Goal: Information Seeking & Learning: Find contact information

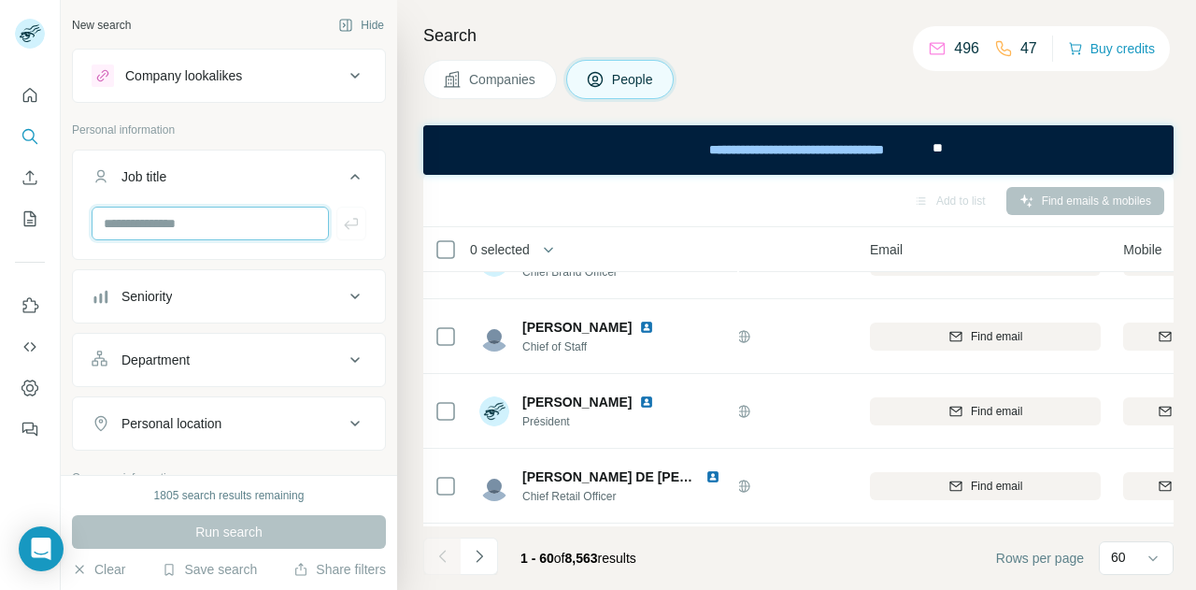
click at [165, 221] on input "text" at bounding box center [210, 224] width 237 height 34
type input "***"
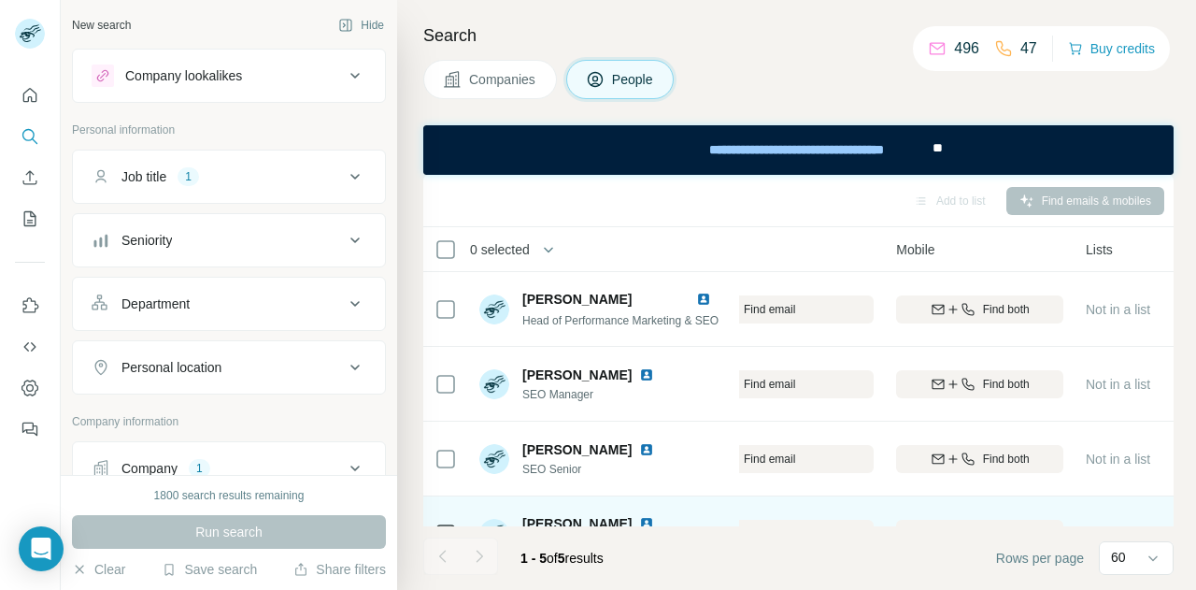
scroll to position [0, 308]
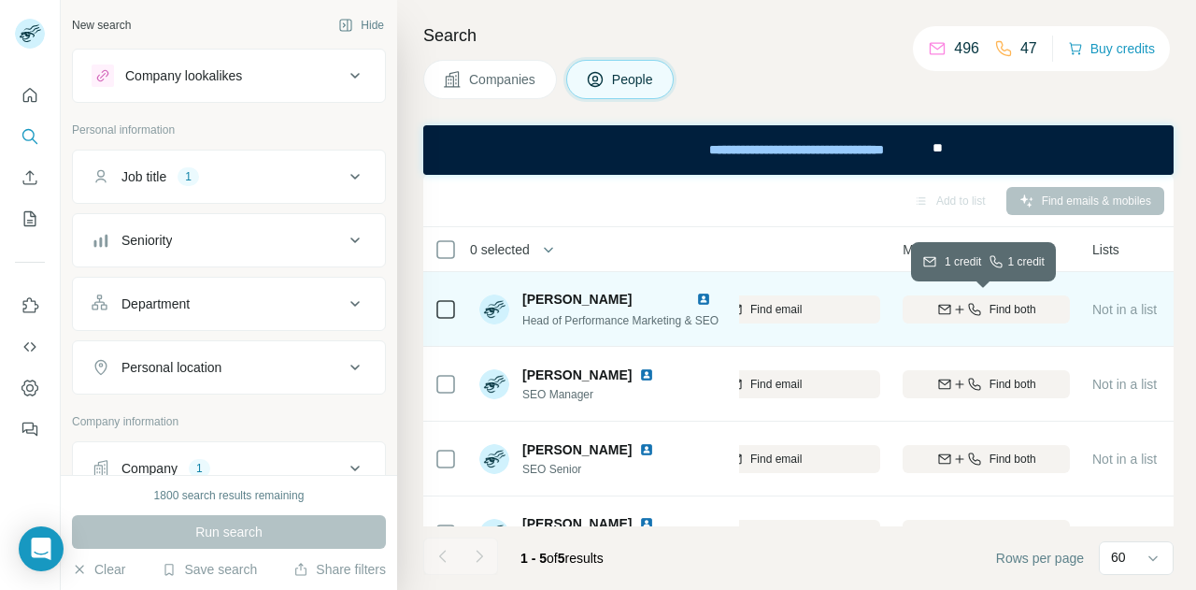
click at [952, 313] on icon "button" at bounding box center [959, 309] width 15 height 15
click at [803, 227] on th "Email" at bounding box center [764, 249] width 253 height 45
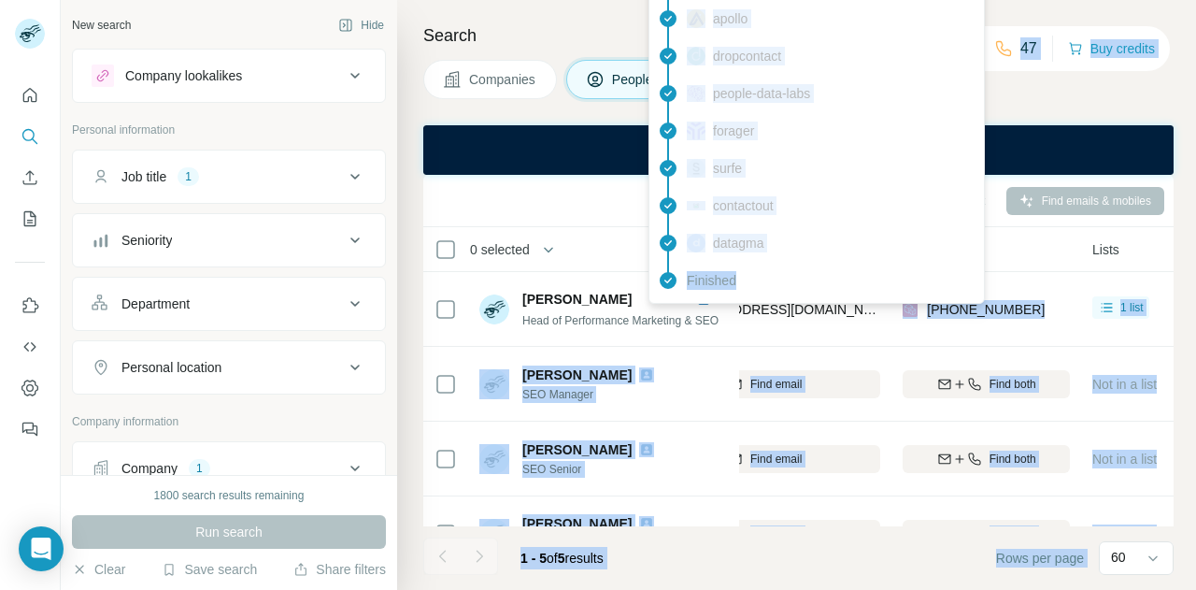
drag, startPoint x: 850, startPoint y: 306, endPoint x: 743, endPoint y: 298, distance: 107.7
click at [743, 298] on body "New search Hide Company lookalikes Personal information Job title 1 Seniority D…" at bounding box center [598, 295] width 1196 height 590
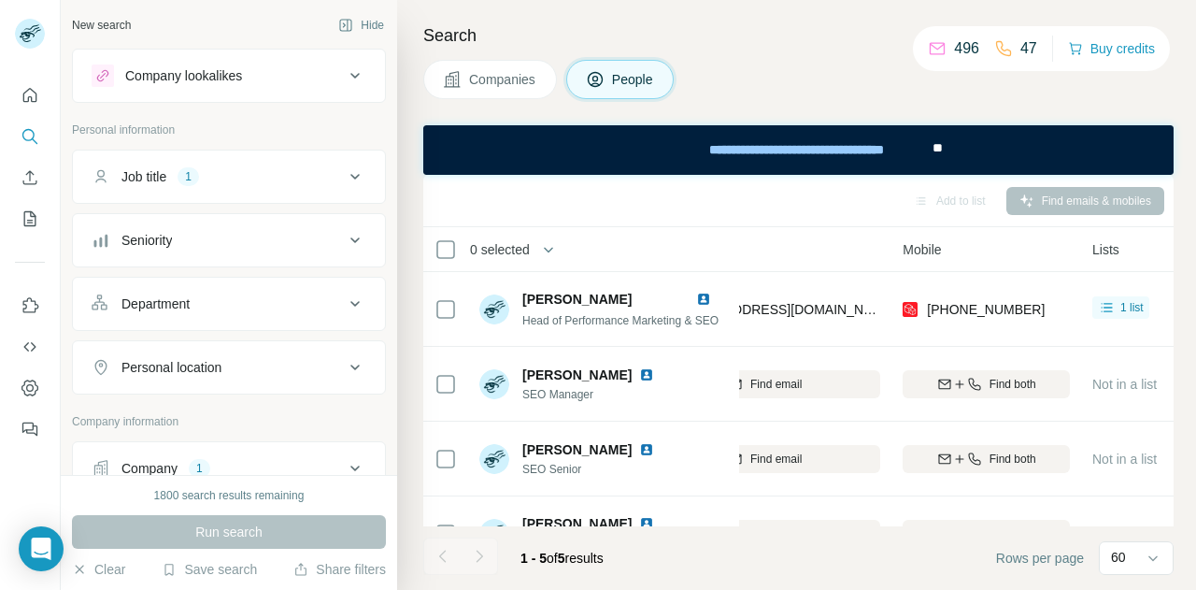
click at [570, 231] on th "0 selected" at bounding box center [572, 249] width 299 height 45
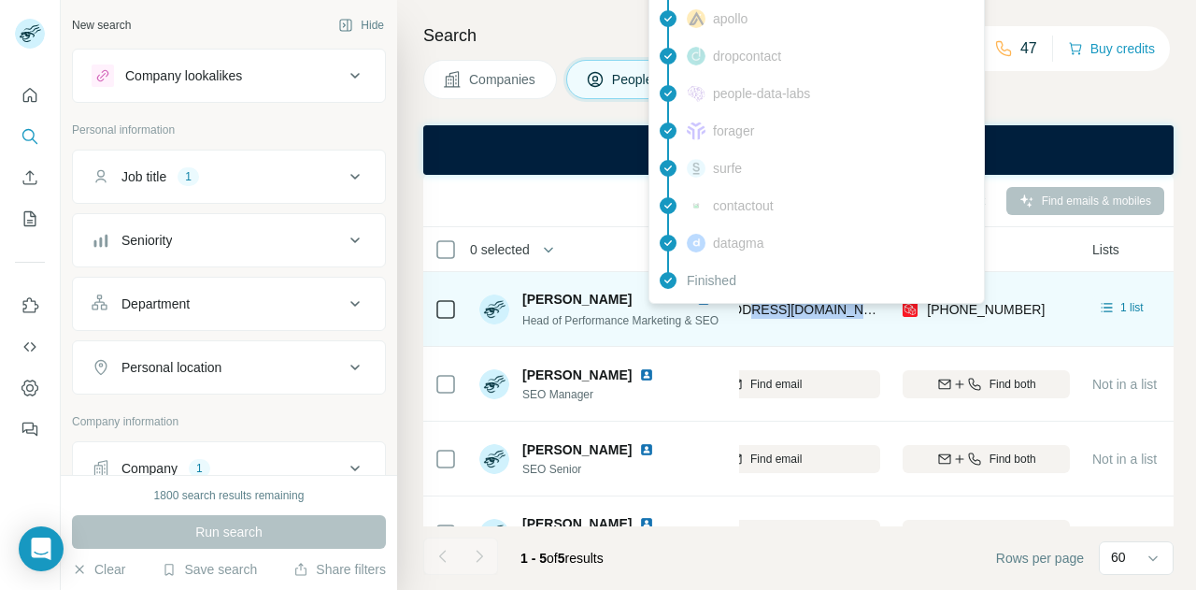
drag, startPoint x: 851, startPoint y: 306, endPoint x: 739, endPoint y: 314, distance: 112.5
click at [739, 314] on div "mireia.minguez@mango.com" at bounding box center [764, 308] width 231 height 51
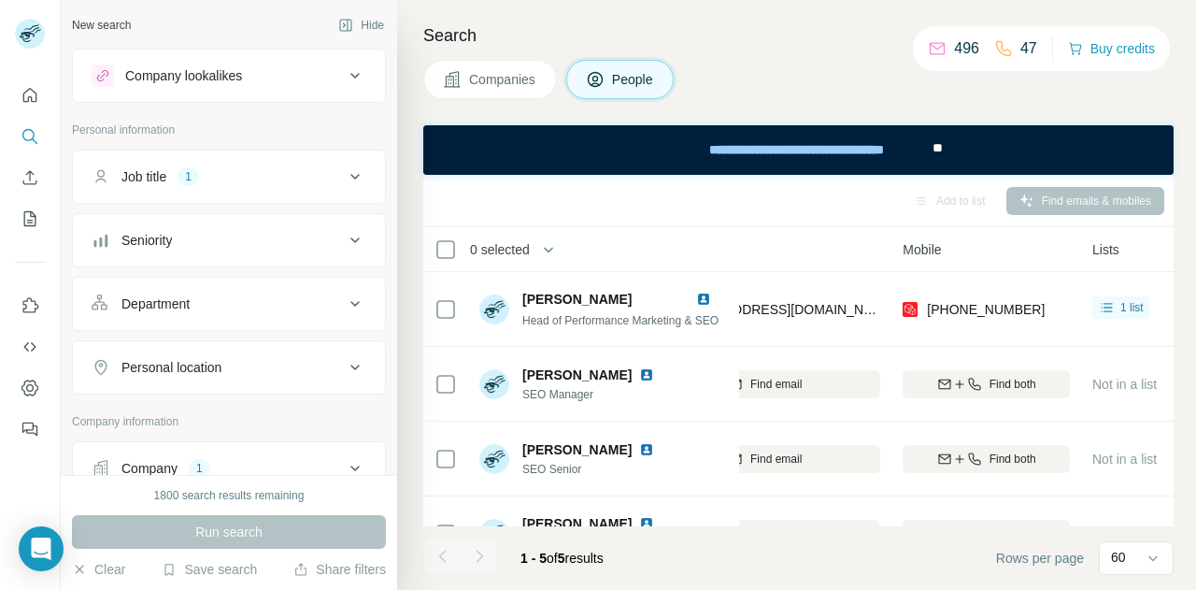
click at [599, 250] on div "0 selected" at bounding box center [573, 248] width 277 height 21
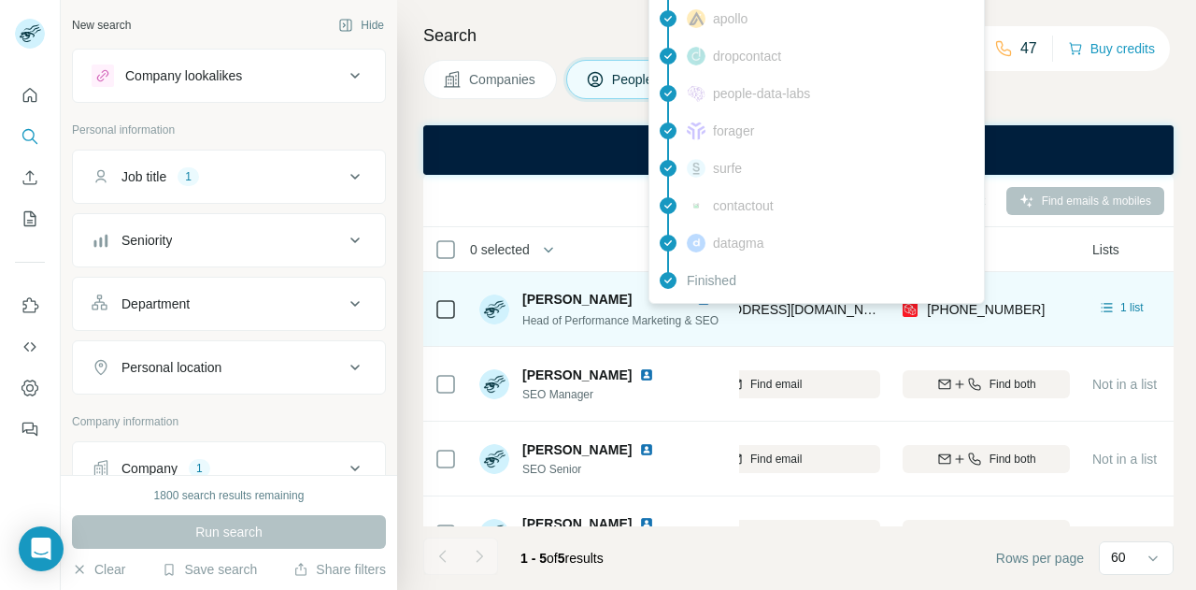
click at [746, 308] on span "mireia.minguez@mango.com" at bounding box center [784, 309] width 221 height 15
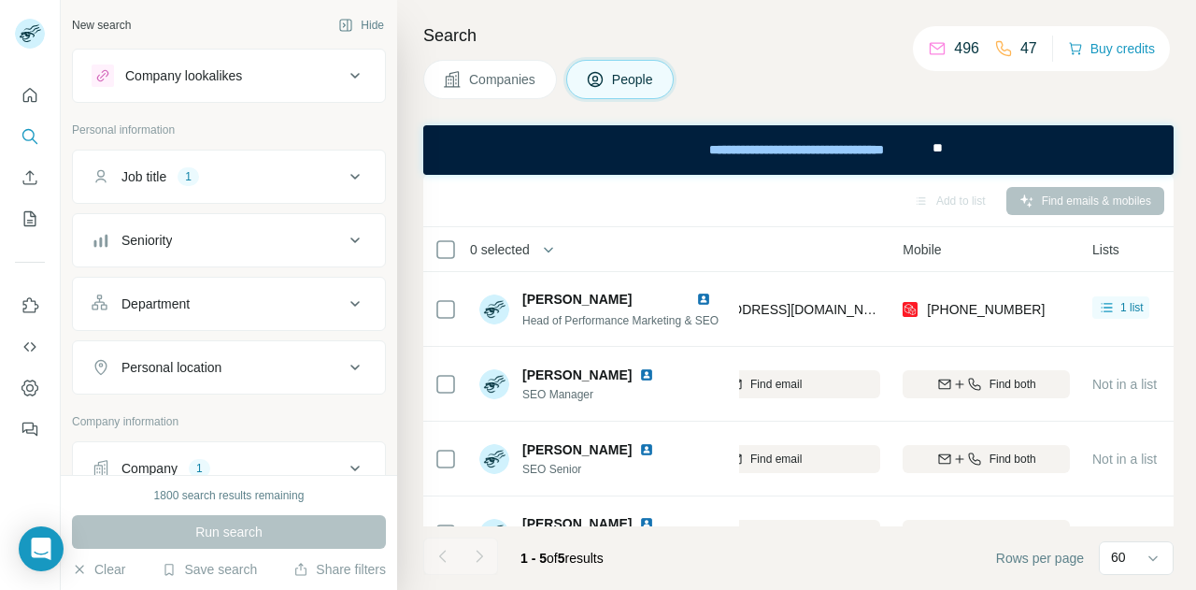
click at [598, 230] on th "0 selected" at bounding box center [572, 249] width 299 height 45
click at [733, 238] on th "People" at bounding box center [602, 249] width 269 height 45
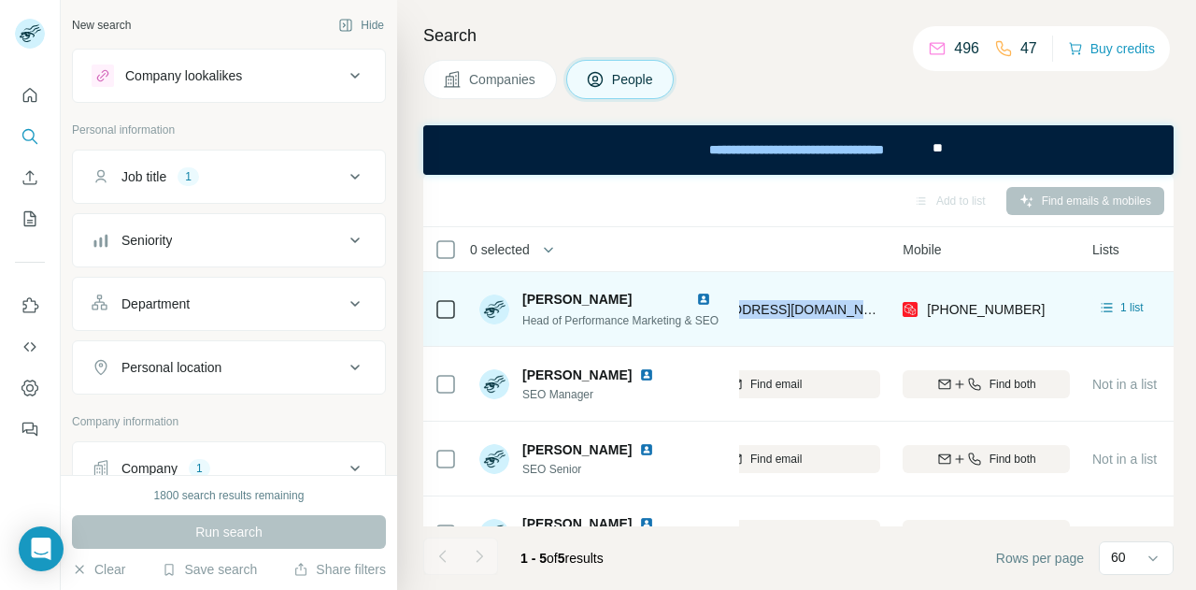
drag, startPoint x: 855, startPoint y: 307, endPoint x: 737, endPoint y: 311, distance: 117.8
click at [0, 0] on tr "Mireia Minguez Carbonell Head of Performance Marketing & SEO Mango mireia.mingu…" at bounding box center [0, 0] width 0 height 0
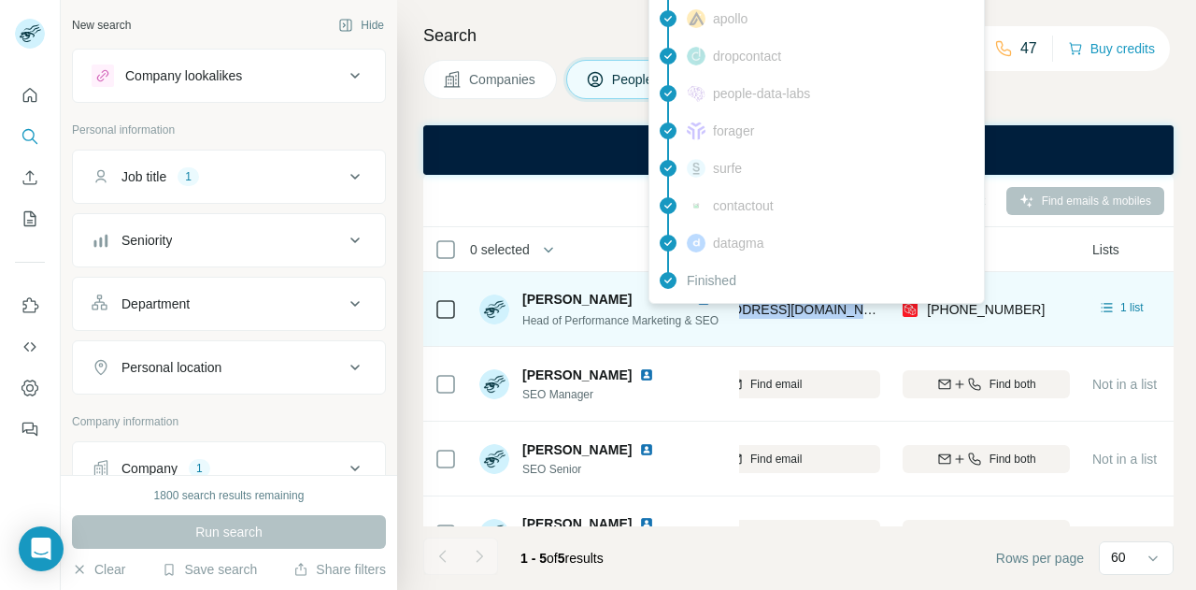
copy tr "Mango mireia.minguez@mango.com"
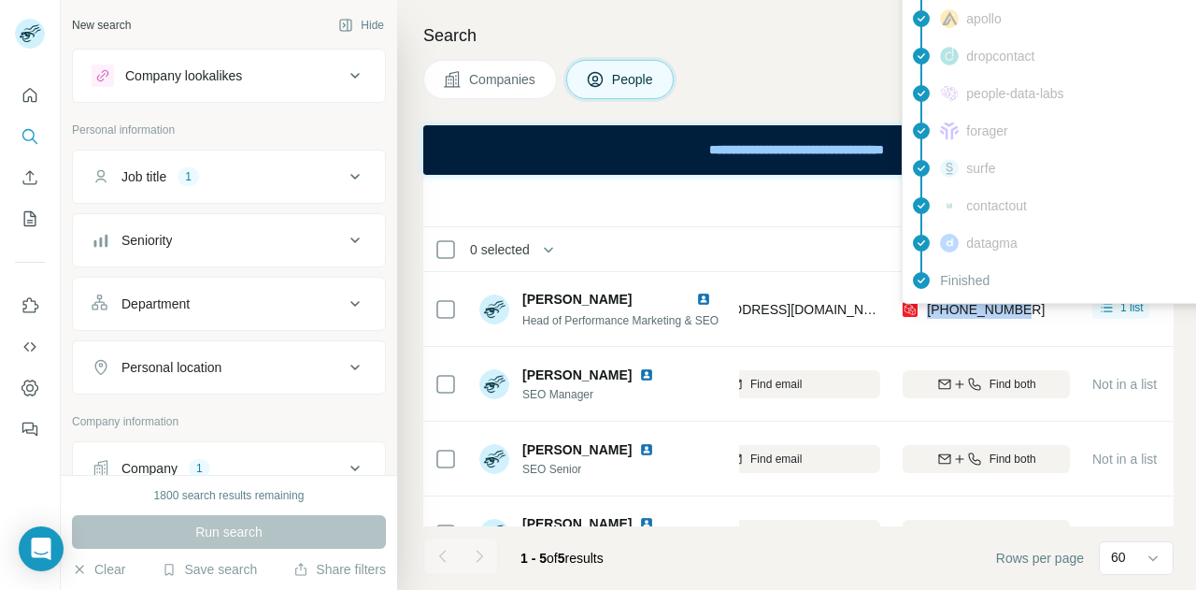
drag, startPoint x: 1035, startPoint y: 307, endPoint x: 929, endPoint y: 310, distance: 106.6
click at [929, 310] on div "+34620214109" at bounding box center [986, 308] width 167 height 51
copy span "+34620214109"
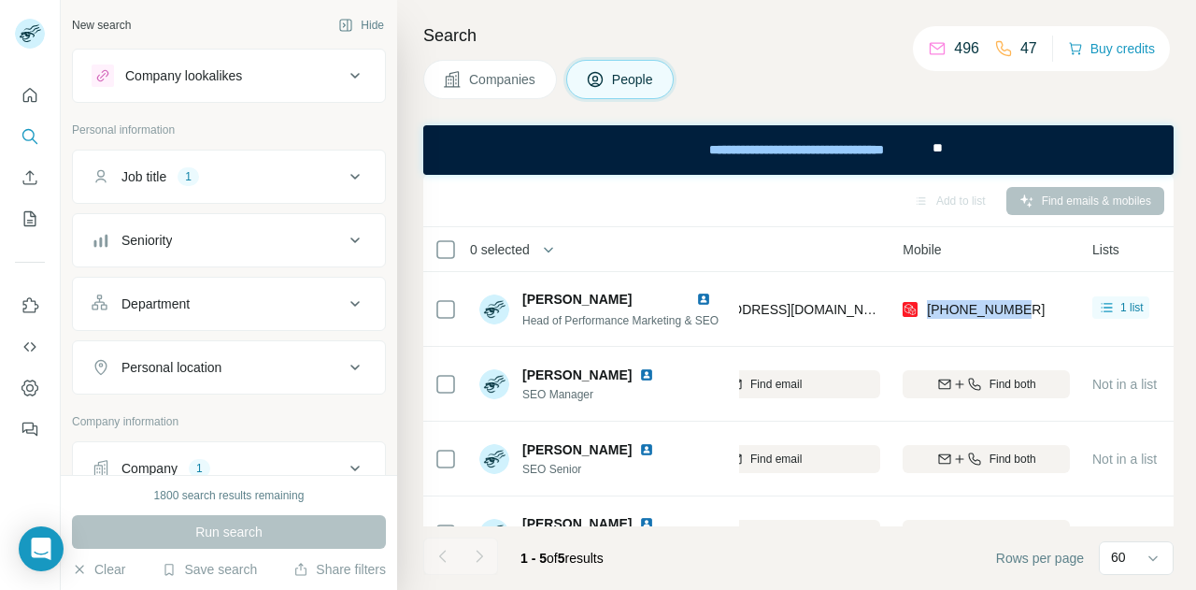
click at [218, 197] on button "Job title 1" at bounding box center [229, 176] width 312 height 45
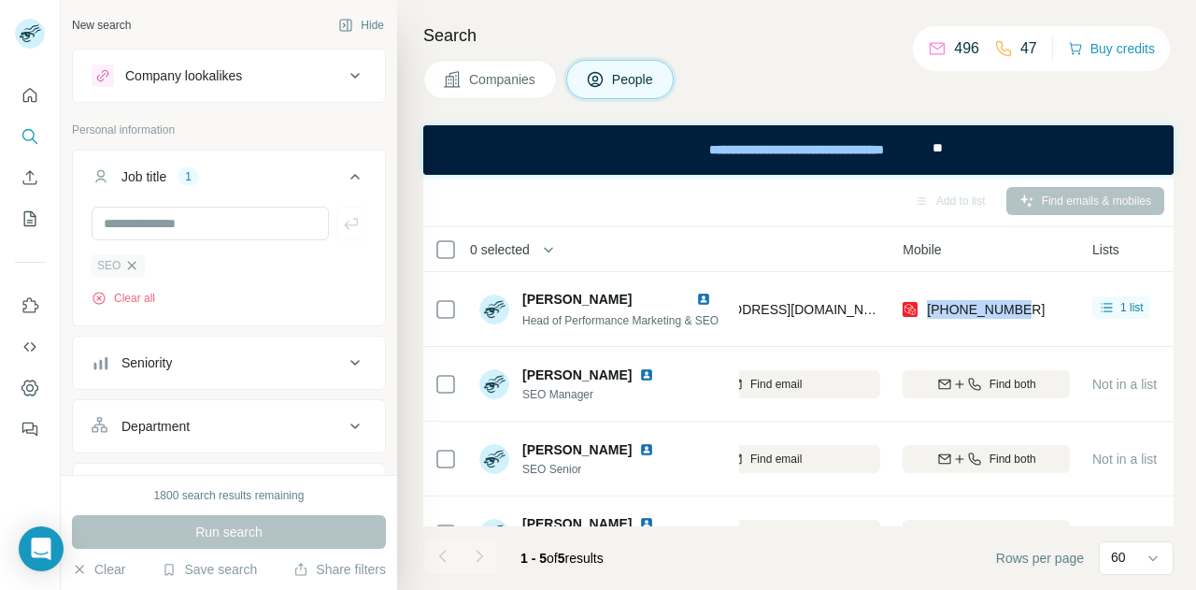
click at [133, 267] on icon "button" at bounding box center [131, 265] width 15 height 15
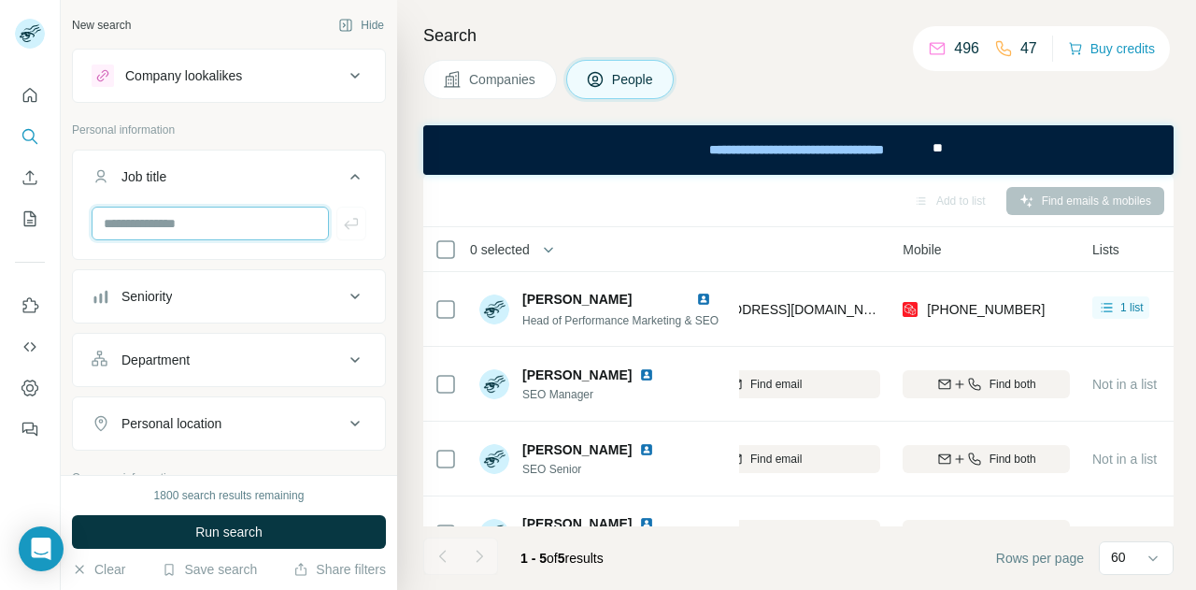
click at [148, 220] on input "text" at bounding box center [210, 224] width 237 height 34
type input "*******"
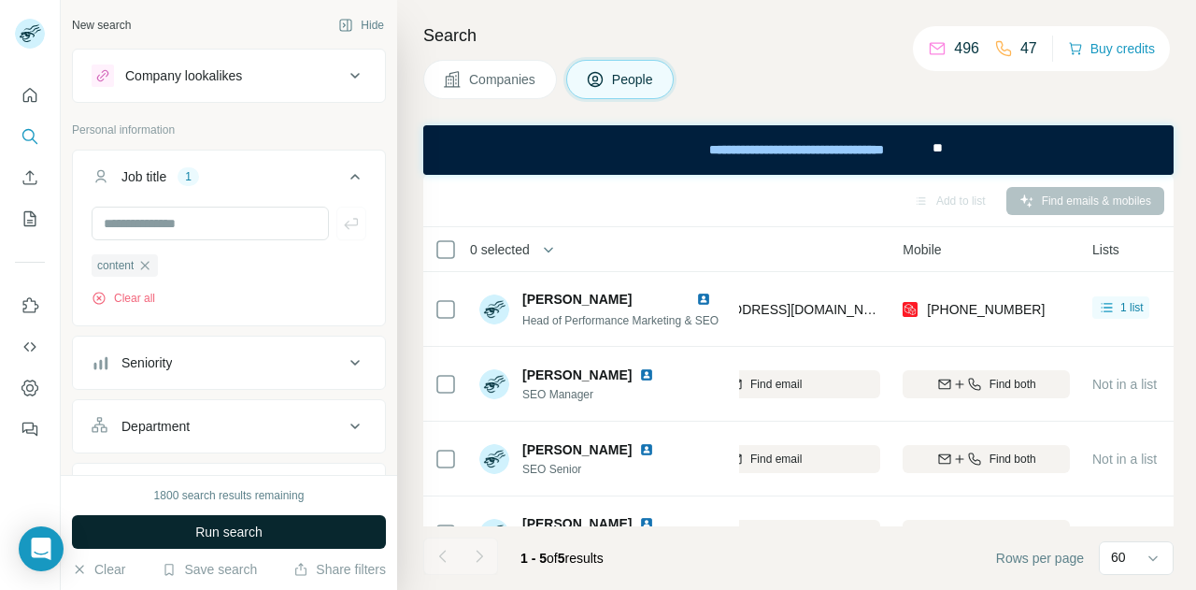
click at [205, 522] on span "Run search" at bounding box center [228, 531] width 67 height 19
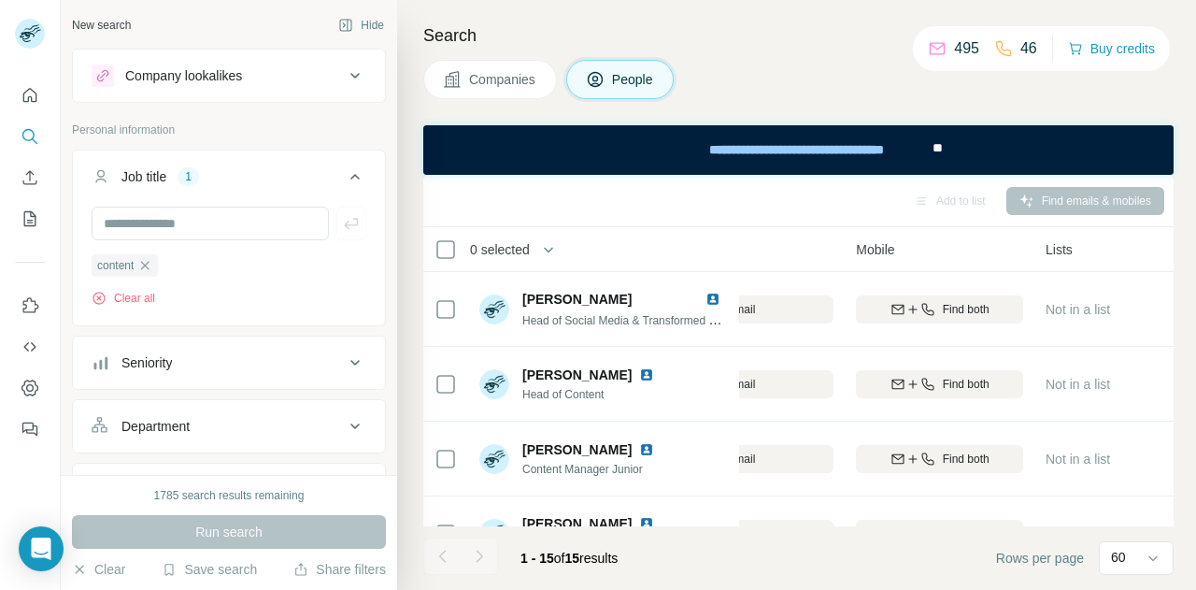
scroll to position [0, 353]
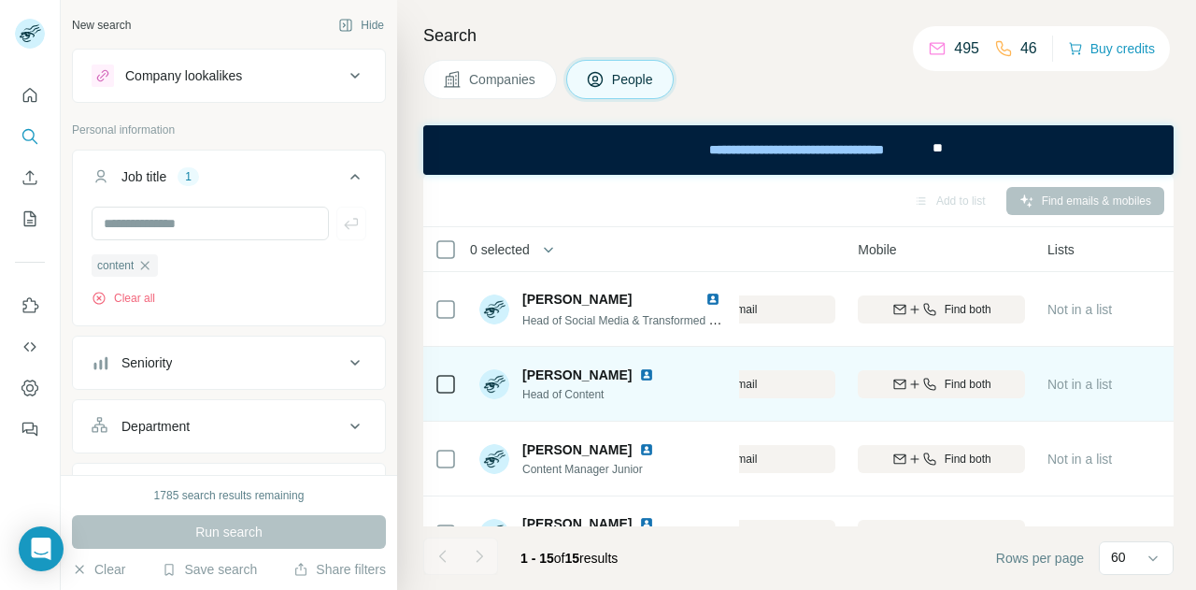
click at [924, 398] on div "Find both" at bounding box center [941, 383] width 167 height 51
click at [939, 381] on div "Find both" at bounding box center [941, 384] width 167 height 17
drag, startPoint x: 815, startPoint y: 386, endPoint x: 733, endPoint y: 389, distance: 82.3
click at [0, 0] on tr "Lucía Escudero Gruber Head of Content Mango lucia.escudero@mango.com +346472626…" at bounding box center [0, 0] width 0 height 0
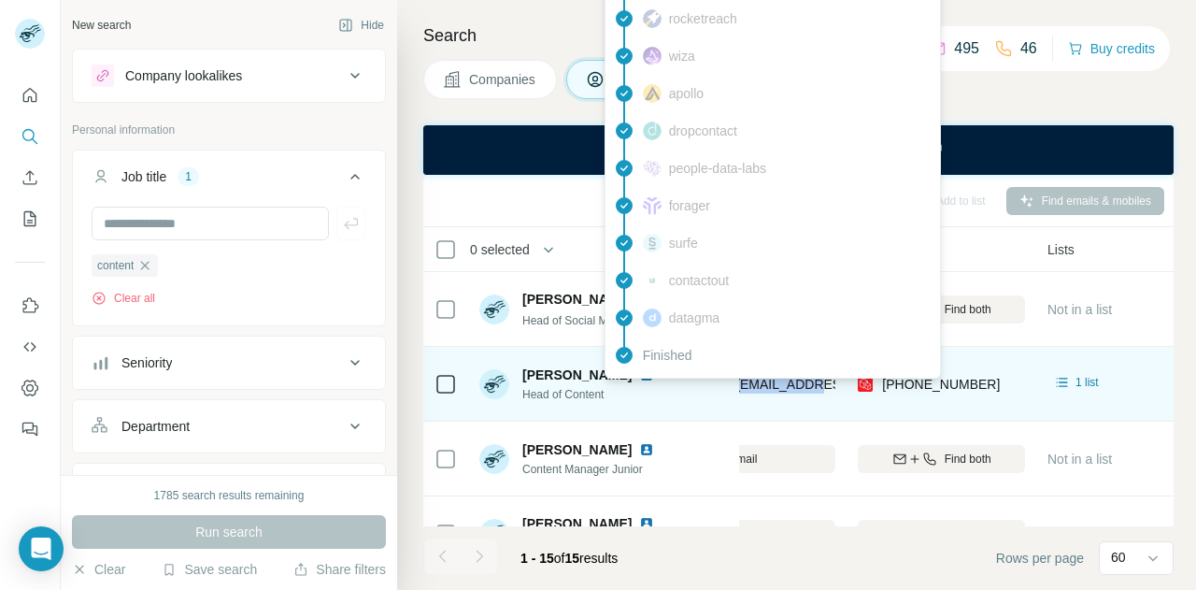
copy tr "Mango lucia.escudero@mango.com"
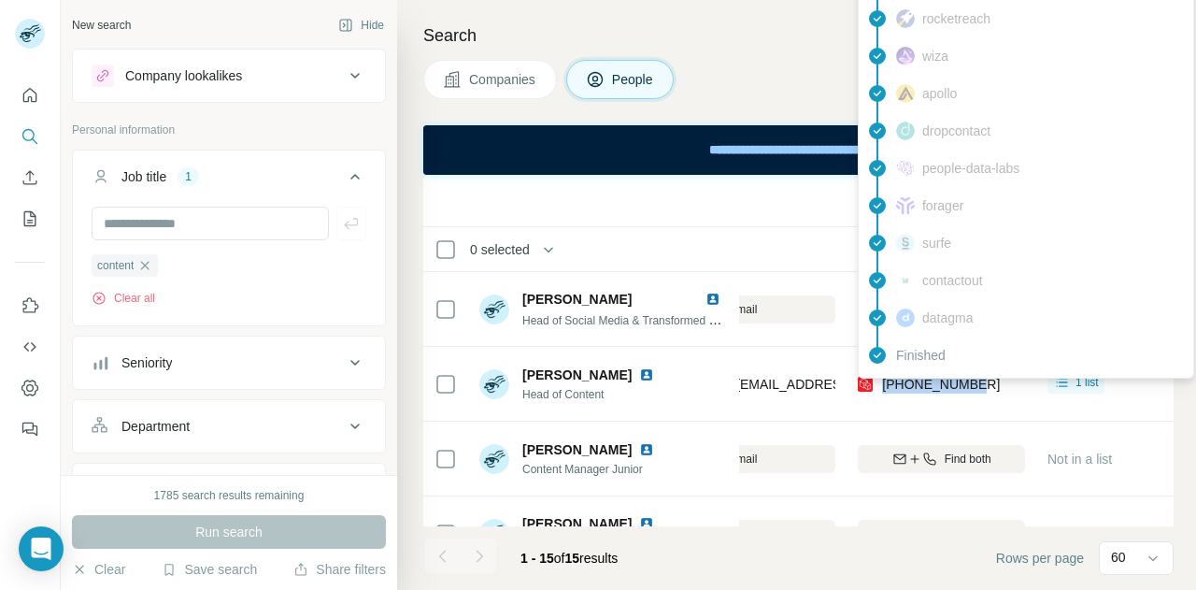
drag, startPoint x: 996, startPoint y: 375, endPoint x: 885, endPoint y: 379, distance: 111.3
click at [885, 379] on div "+34647262682" at bounding box center [941, 383] width 167 height 51
copy span "+34647262682"
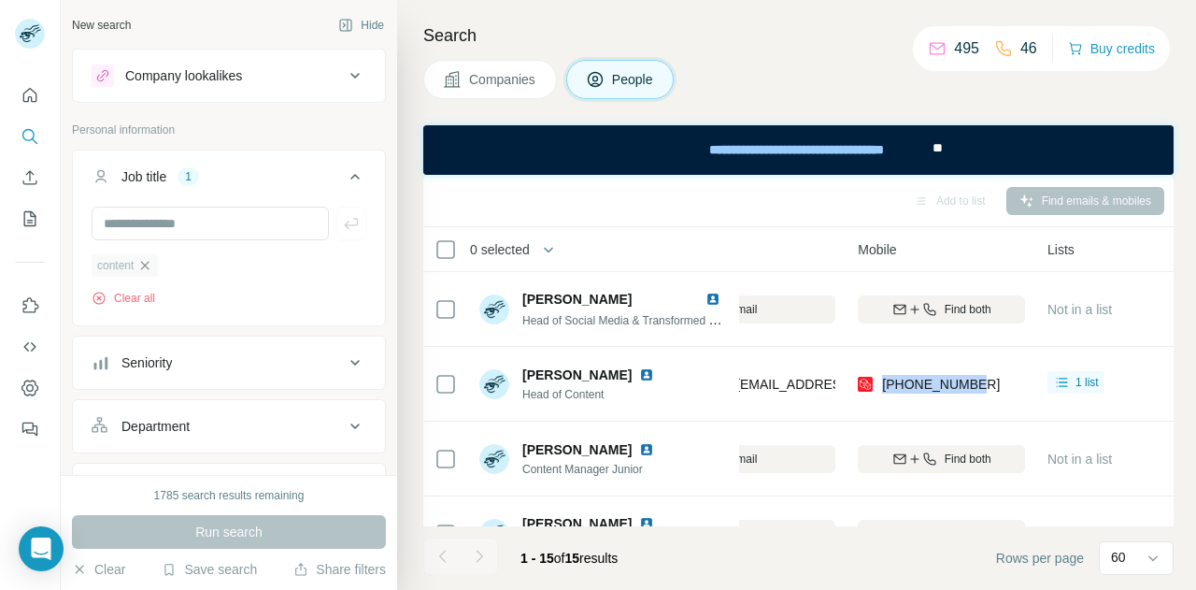
click at [150, 266] on icon "button" at bounding box center [145, 265] width 8 height 8
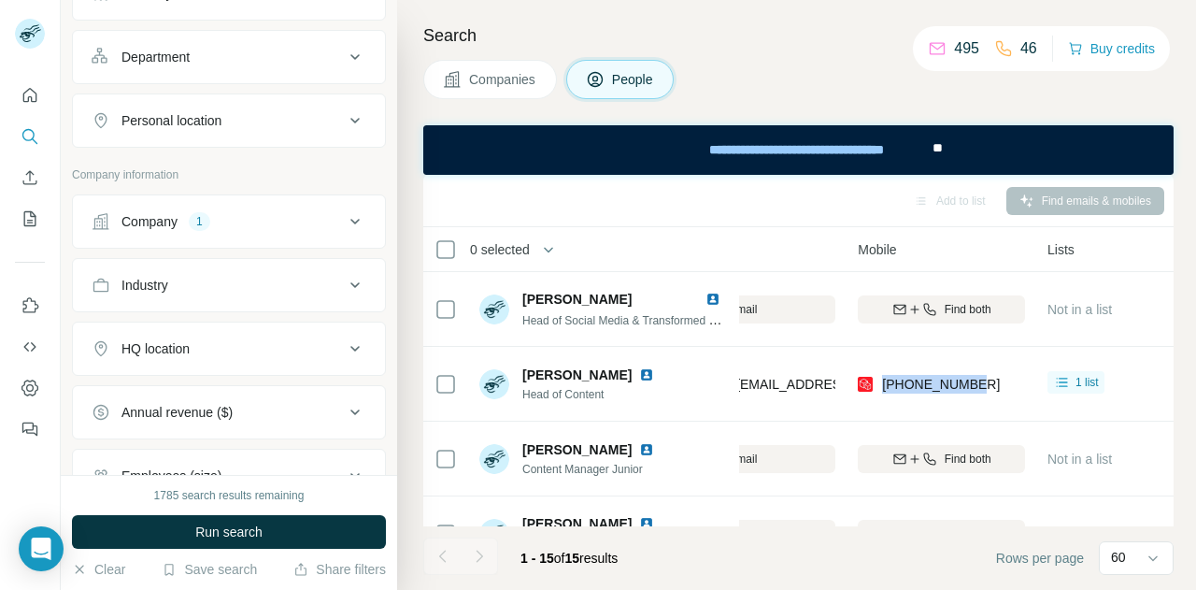
scroll to position [241, 0]
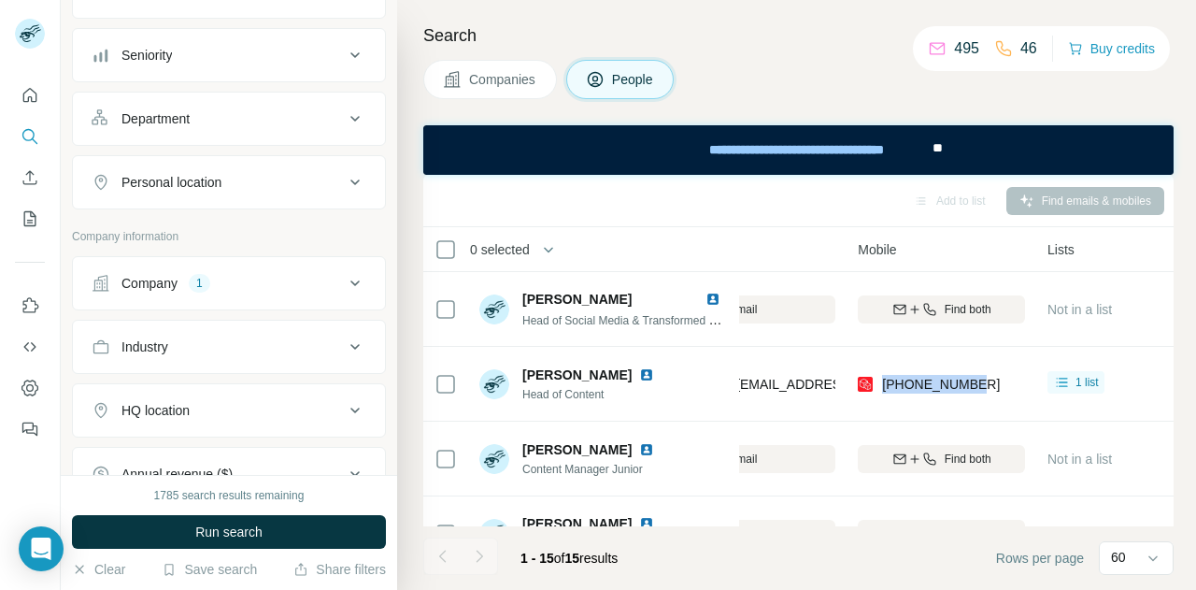
click at [210, 278] on div "1" at bounding box center [199, 283] width 21 height 17
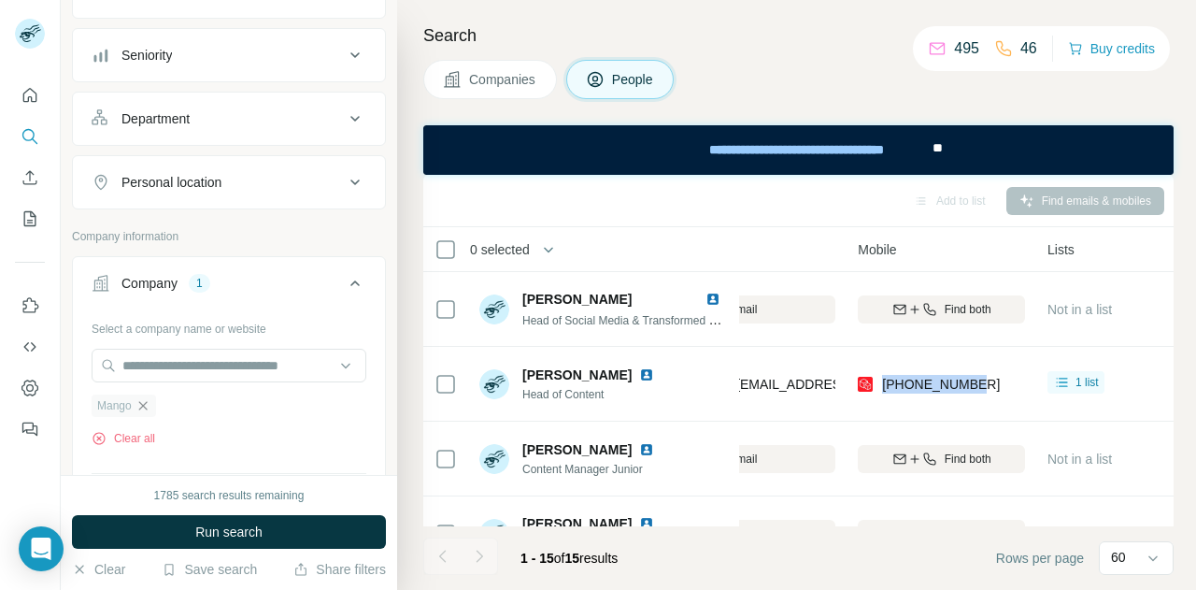
click at [150, 401] on icon "button" at bounding box center [143, 405] width 15 height 15
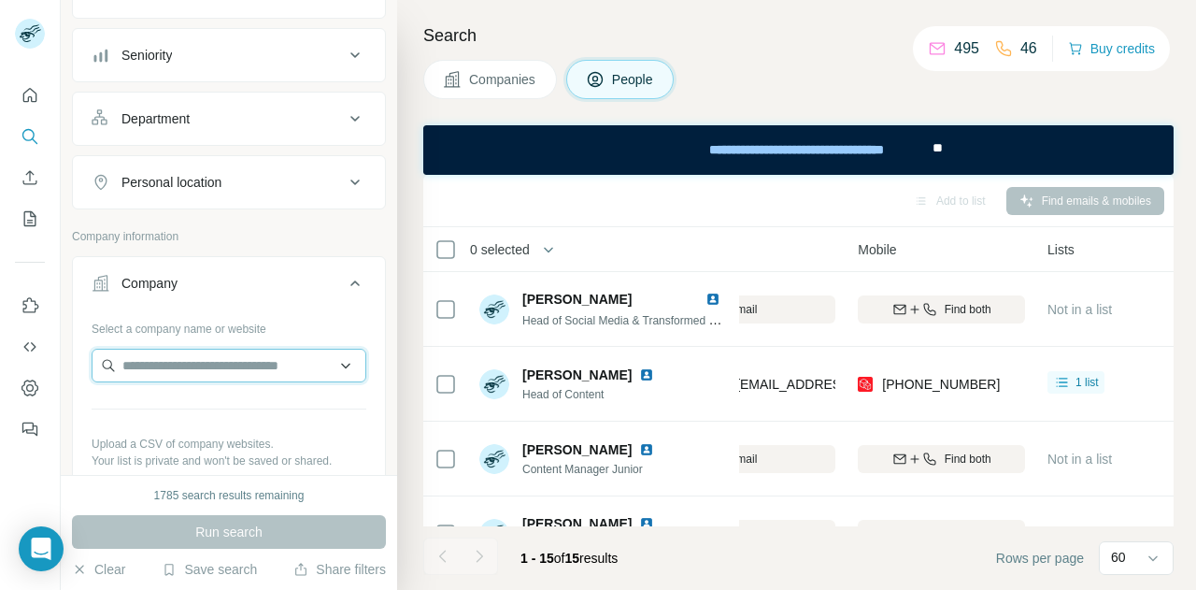
click at [153, 367] on input "text" at bounding box center [229, 366] width 275 height 34
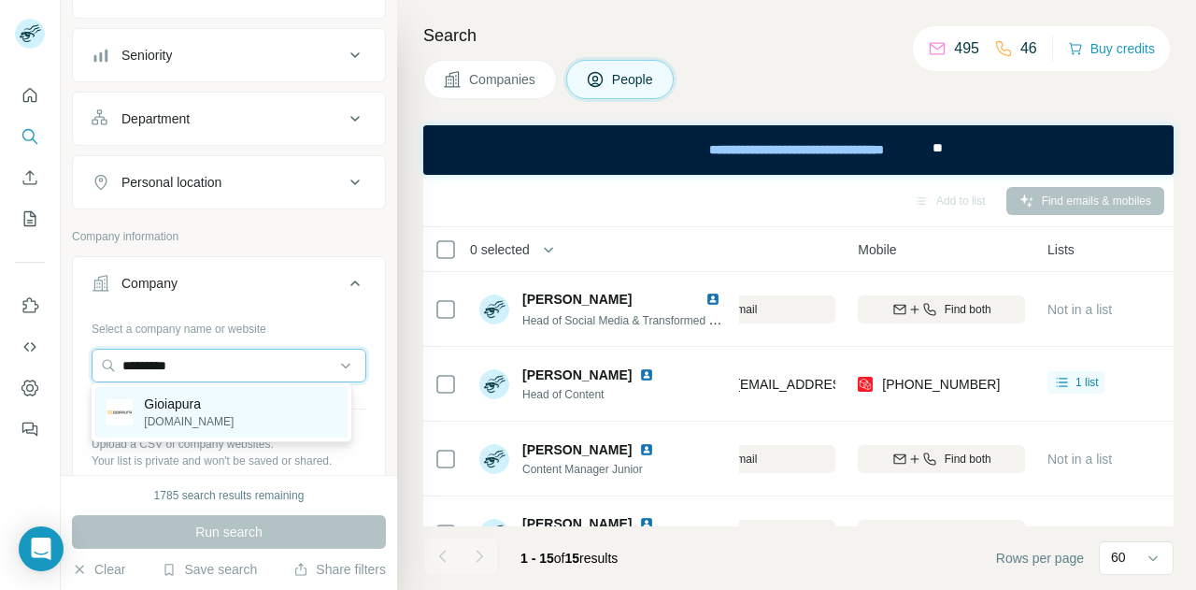
type input "*********"
click at [164, 420] on p "gioiapura.it" at bounding box center [189, 421] width 90 height 17
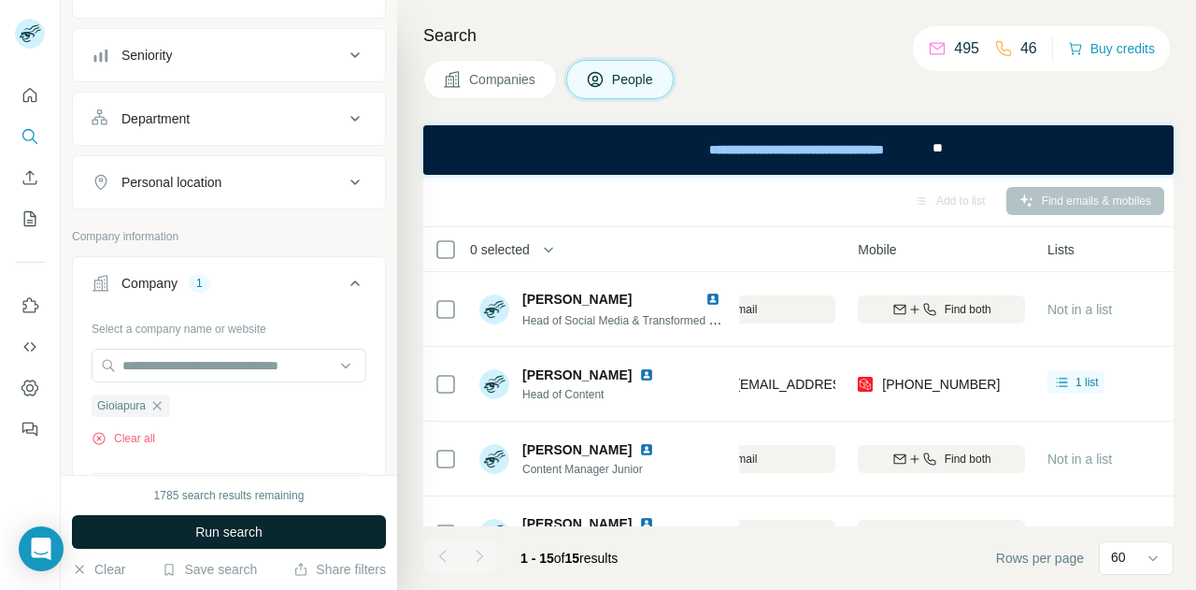
click at [213, 528] on span "Run search" at bounding box center [228, 531] width 67 height 19
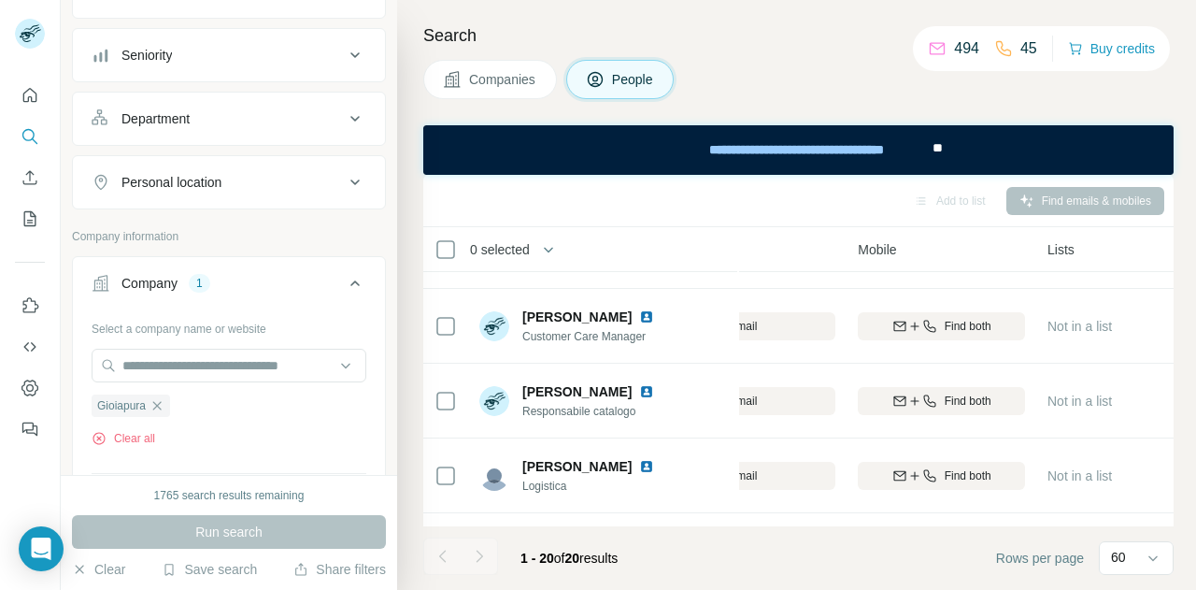
scroll to position [0, 353]
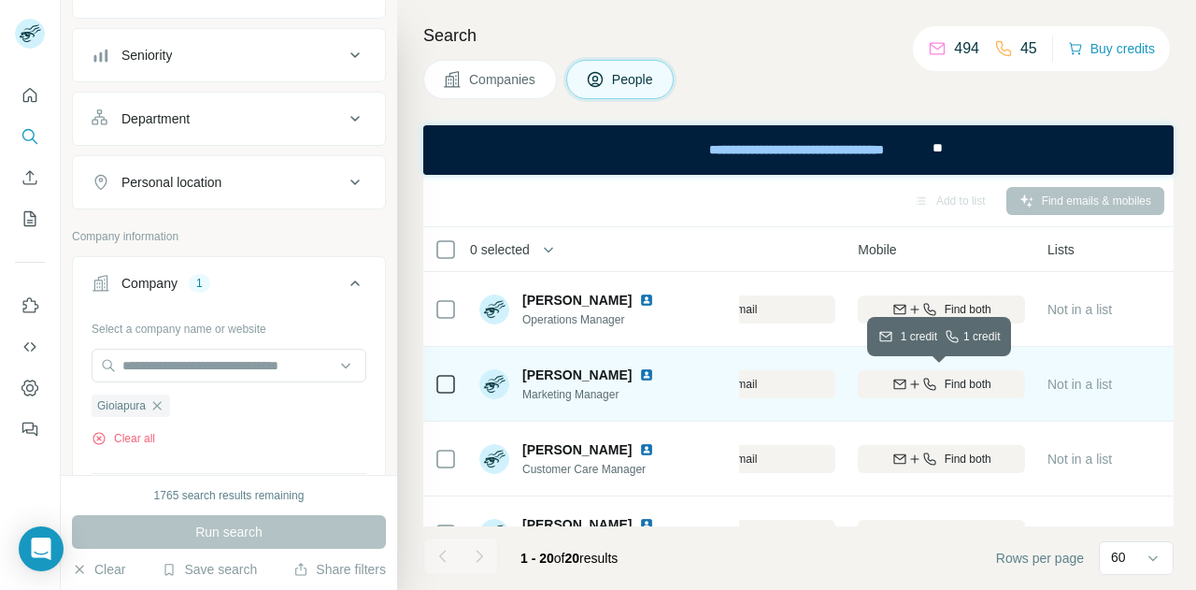
click at [954, 384] on span "Find both" at bounding box center [968, 384] width 47 height 17
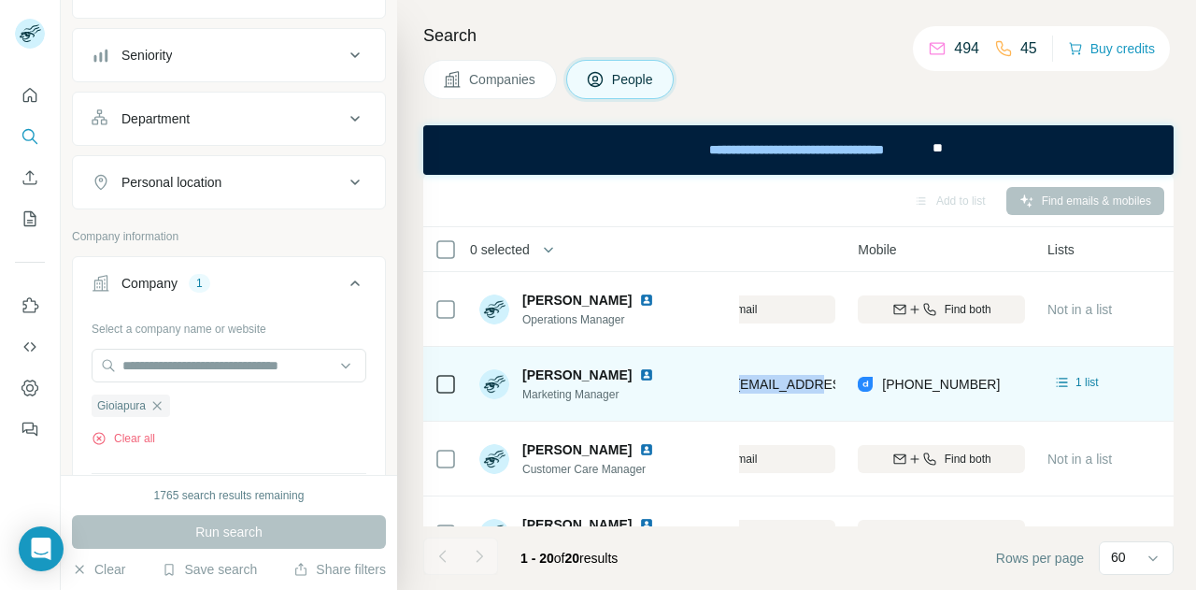
drag, startPoint x: 787, startPoint y: 378, endPoint x: 727, endPoint y: 387, distance: 60.5
click at [0, 0] on tr "Francesca Nosè Marketing Manager Gioiapura francesca.n@gioiapura.it +3938874434…" at bounding box center [0, 0] width 0 height 0
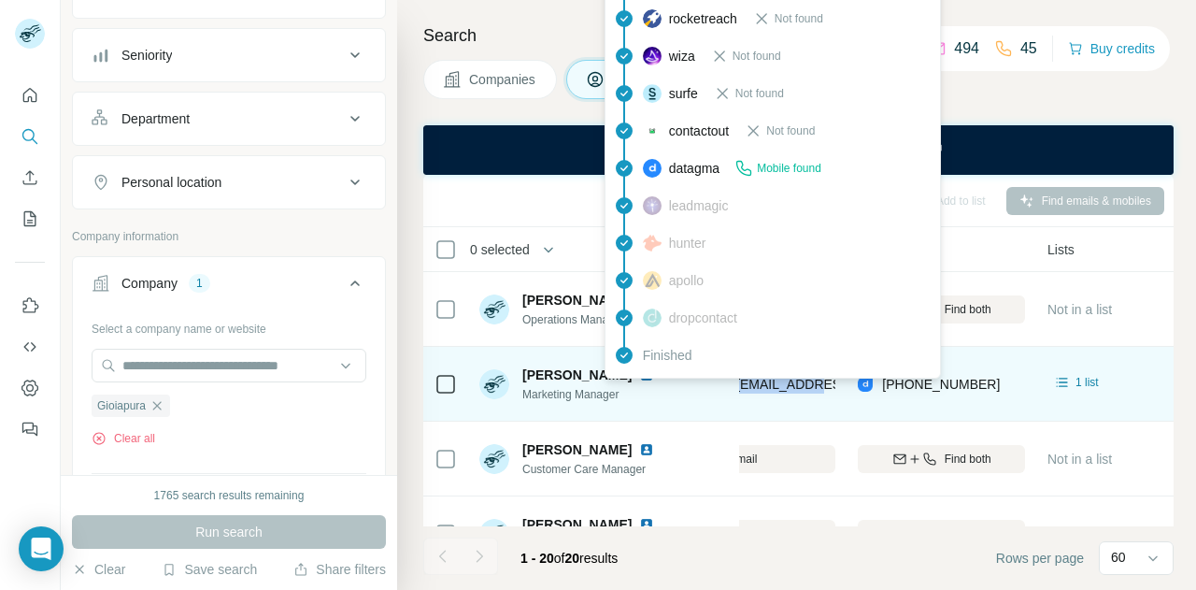
copy tr "Gioiapura francesca.n@gioiapura.it"
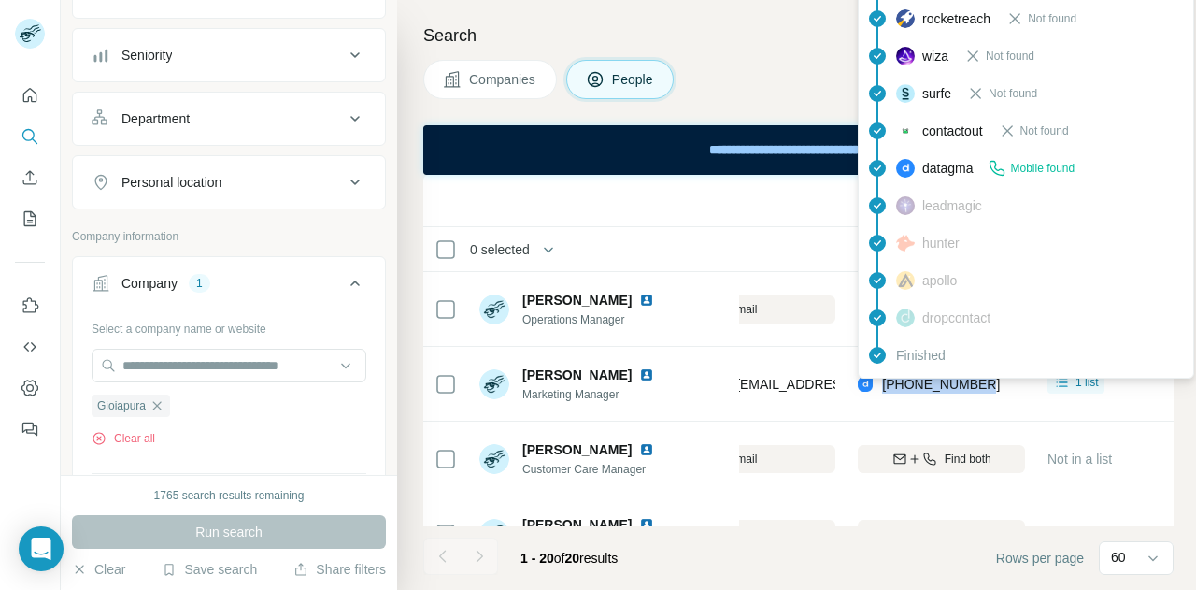
drag, startPoint x: 1008, startPoint y: 384, endPoint x: 884, endPoint y: 384, distance: 124.3
click at [884, 384] on div "+393887443470" at bounding box center [941, 383] width 167 height 51
copy span "+393887443470"
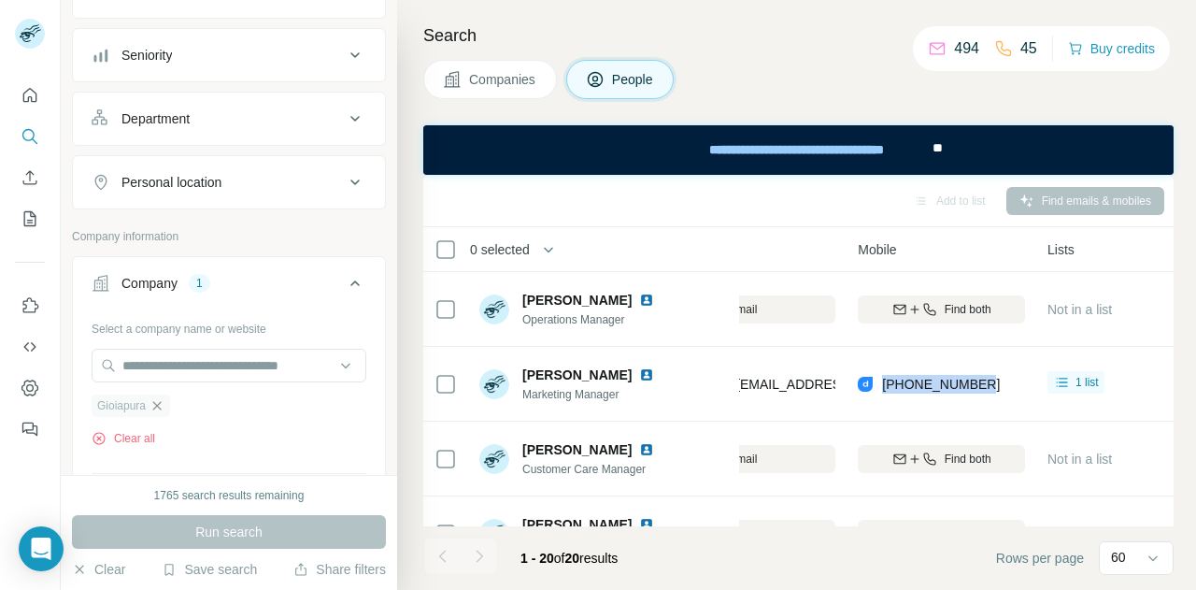
click at [159, 401] on icon "button" at bounding box center [157, 405] width 15 height 15
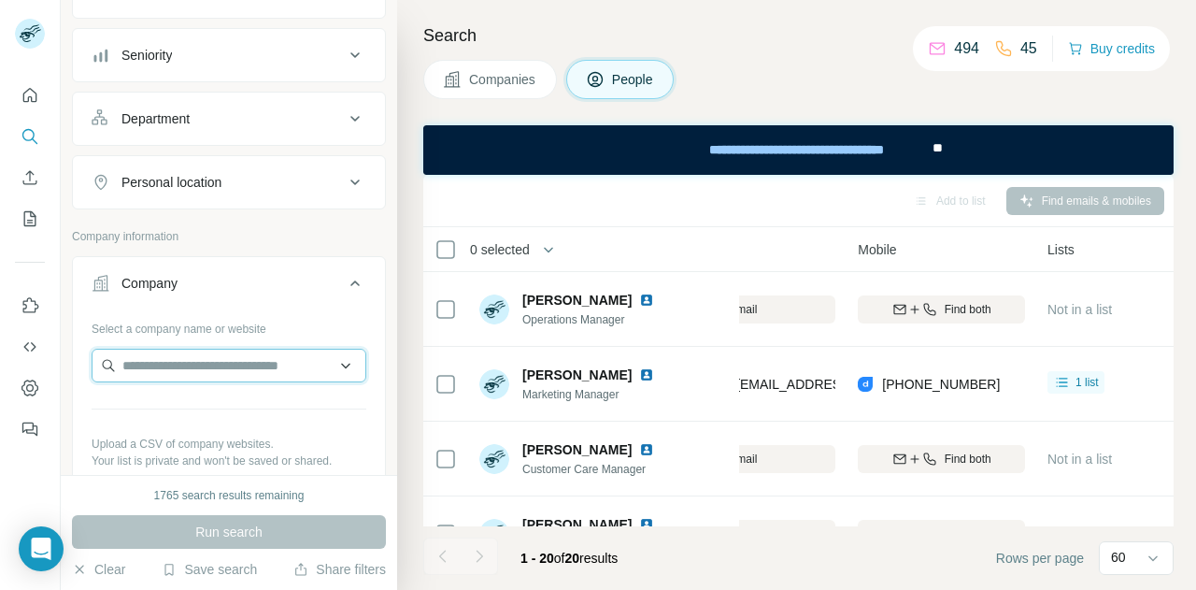
click at [178, 366] on input "text" at bounding box center [229, 366] width 275 height 34
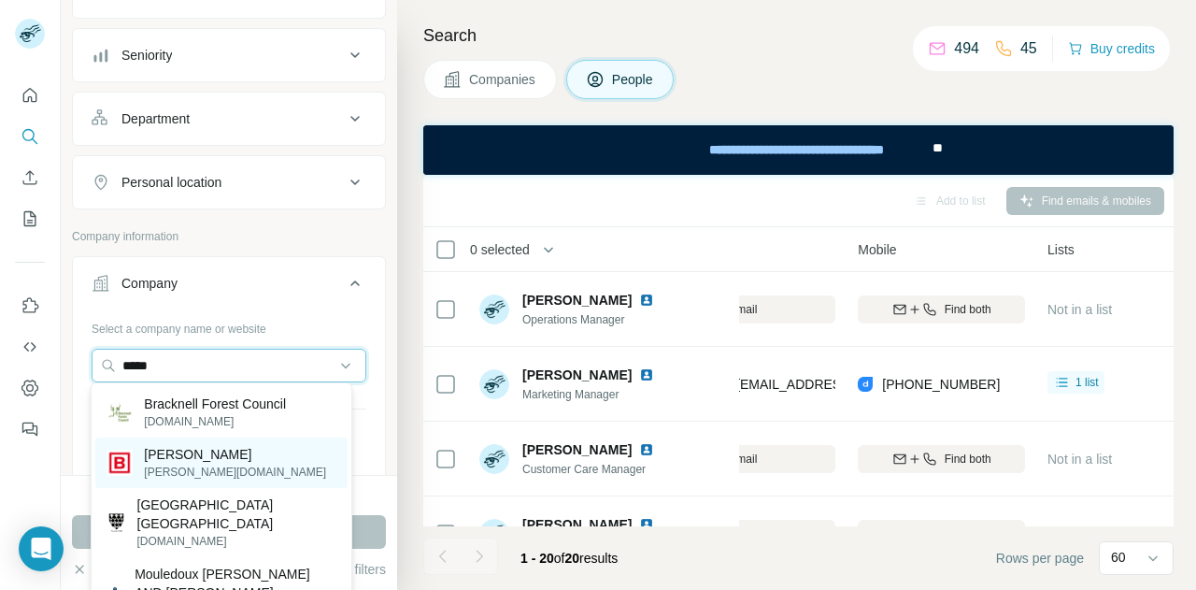
type input "*****"
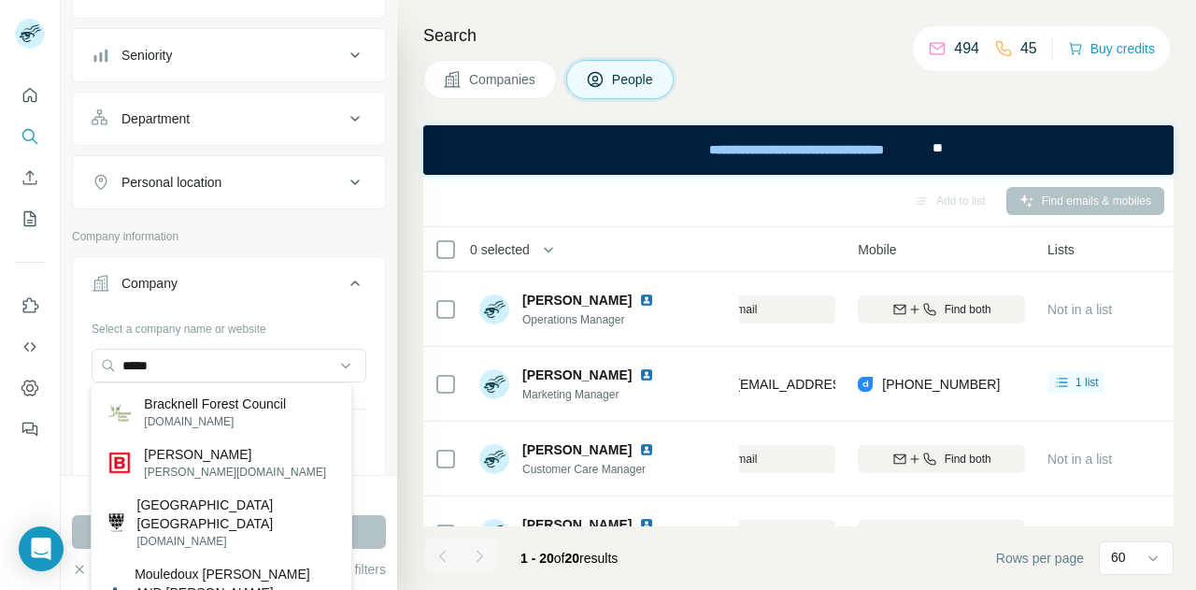
click at [174, 458] on p "[PERSON_NAME]" at bounding box center [235, 454] width 182 height 19
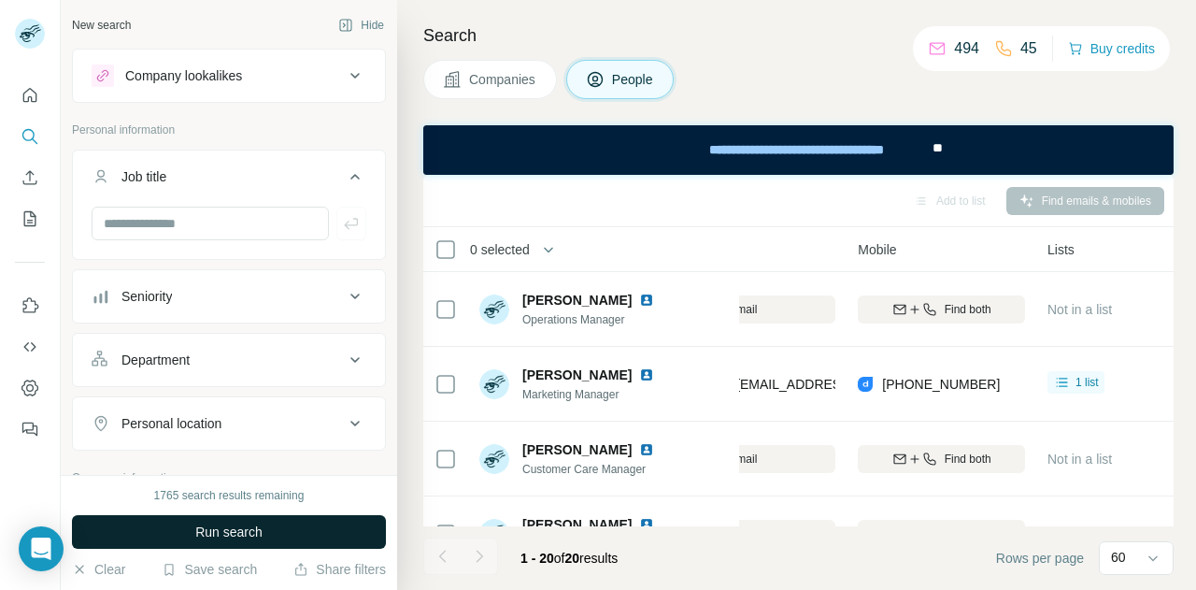
click at [237, 537] on span "Run search" at bounding box center [228, 531] width 67 height 19
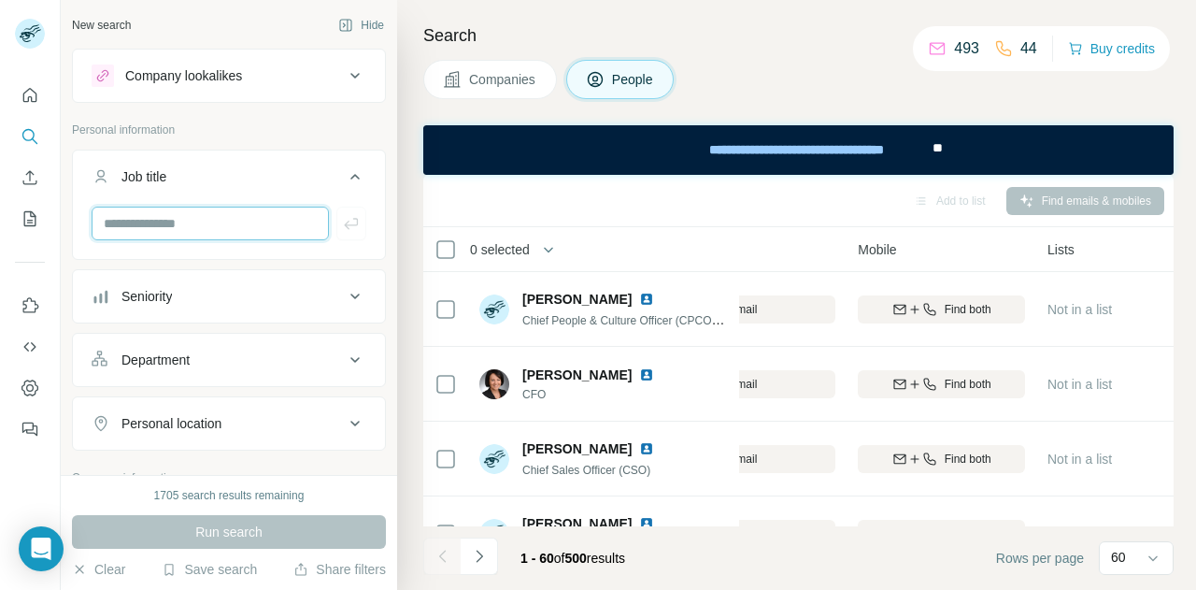
click at [168, 221] on input "text" at bounding box center [210, 224] width 237 height 34
type input "*******"
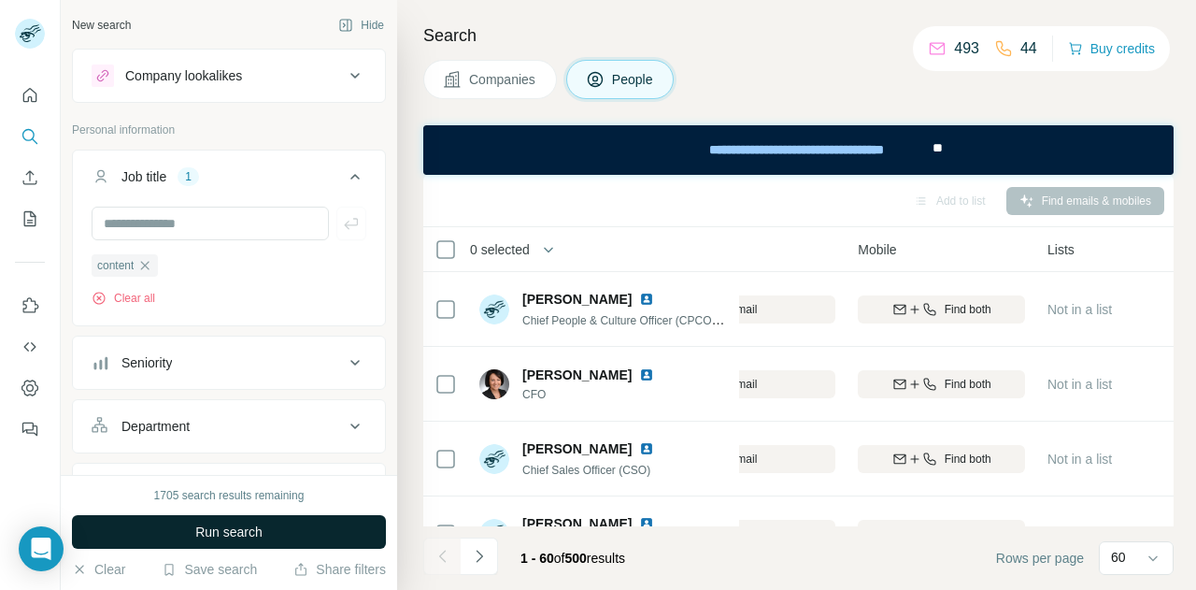
click at [239, 528] on span "Run search" at bounding box center [228, 531] width 67 height 19
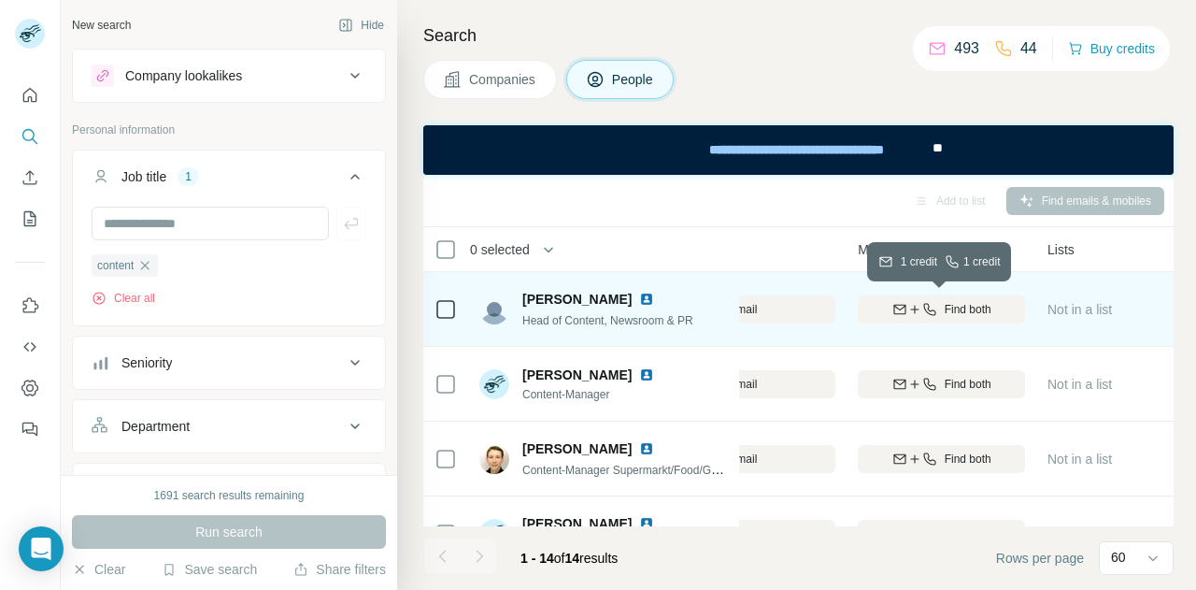
click at [948, 307] on span "Find both" at bounding box center [968, 309] width 47 height 17
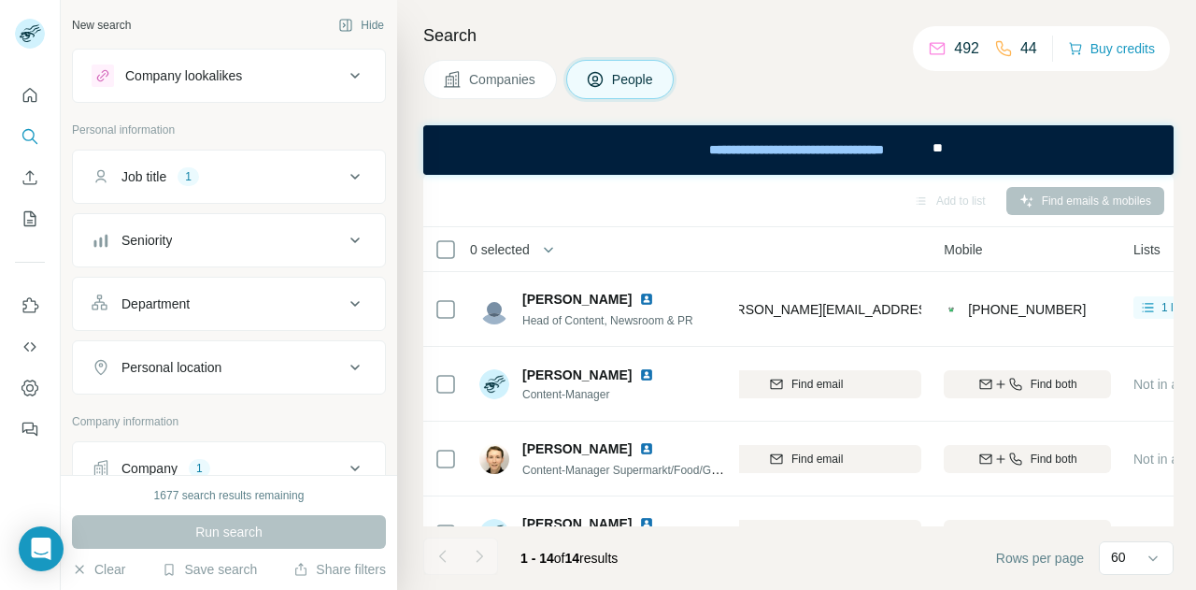
scroll to position [0, 274]
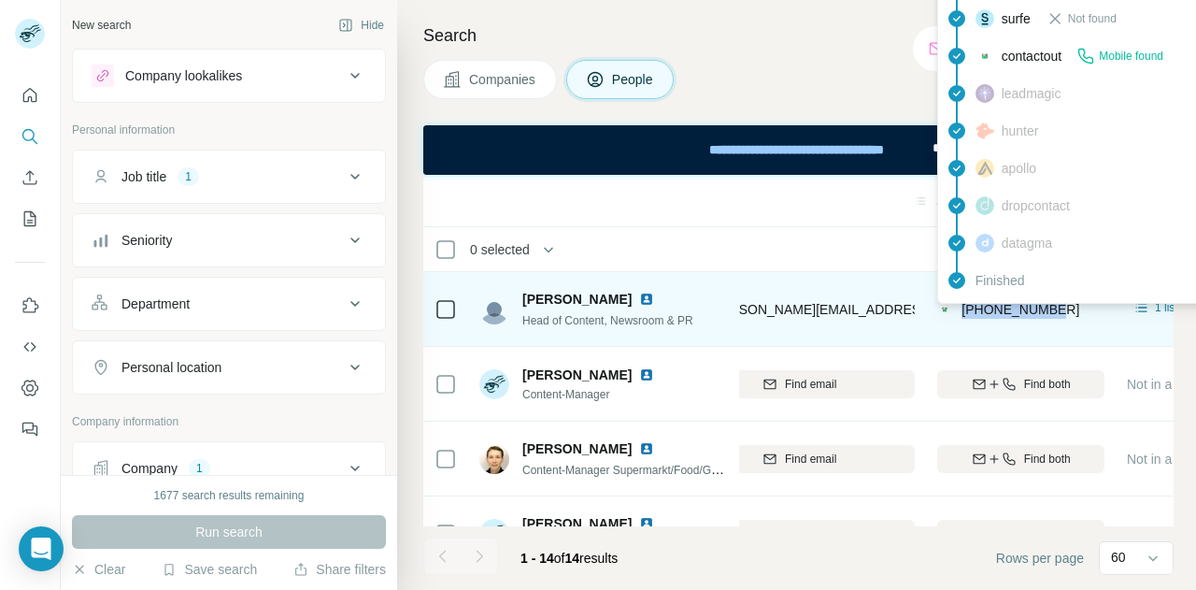
drag, startPoint x: 1077, startPoint y: 302, endPoint x: 963, endPoint y: 307, distance: 114.1
click at [963, 307] on div "[PHONE_NUMBER]" at bounding box center [1020, 308] width 167 height 51
copy span "[PHONE_NUMBER]"
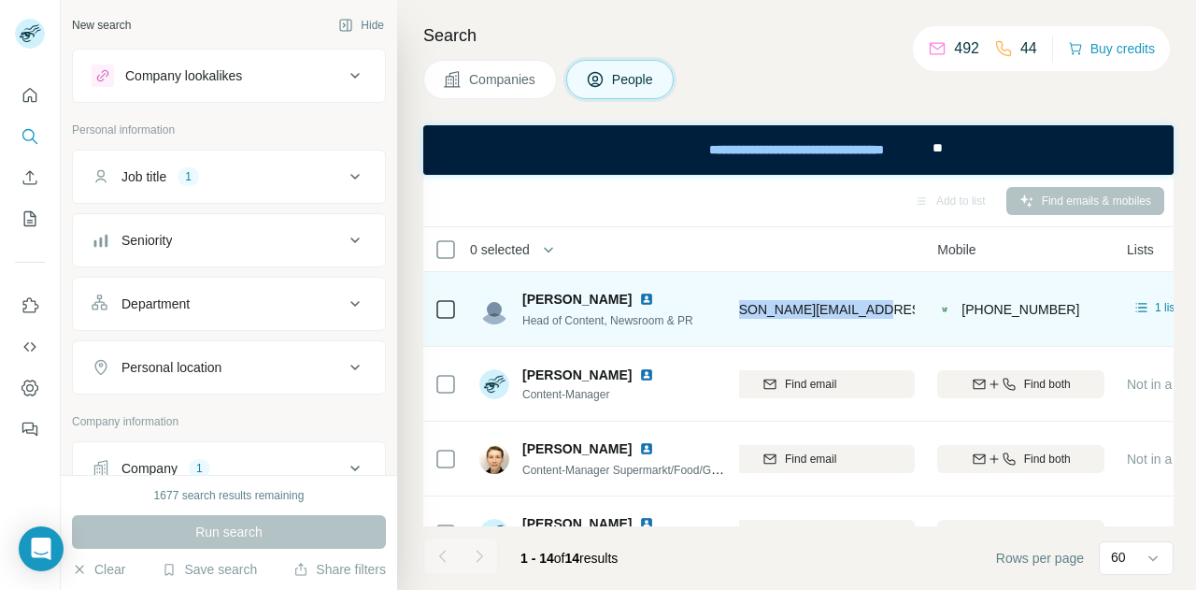
drag, startPoint x: 871, startPoint y: 307, endPoint x: 729, endPoint y: 313, distance: 142.2
click at [0, 0] on tr "[PERSON_NAME] Head of Content, Newsroom & PR Brack [EMAIL_ADDRESS][PERSON_NAME]…" at bounding box center [0, 0] width 0 height 0
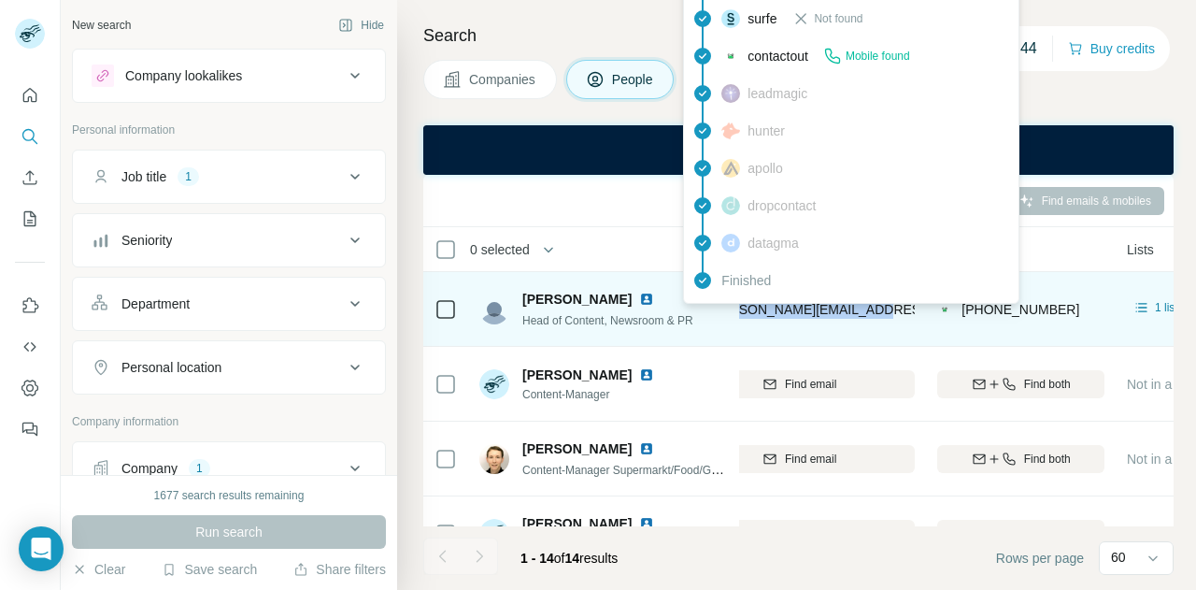
copy tr "Brack [EMAIL_ADDRESS][PERSON_NAME][DOMAIN_NAME]"
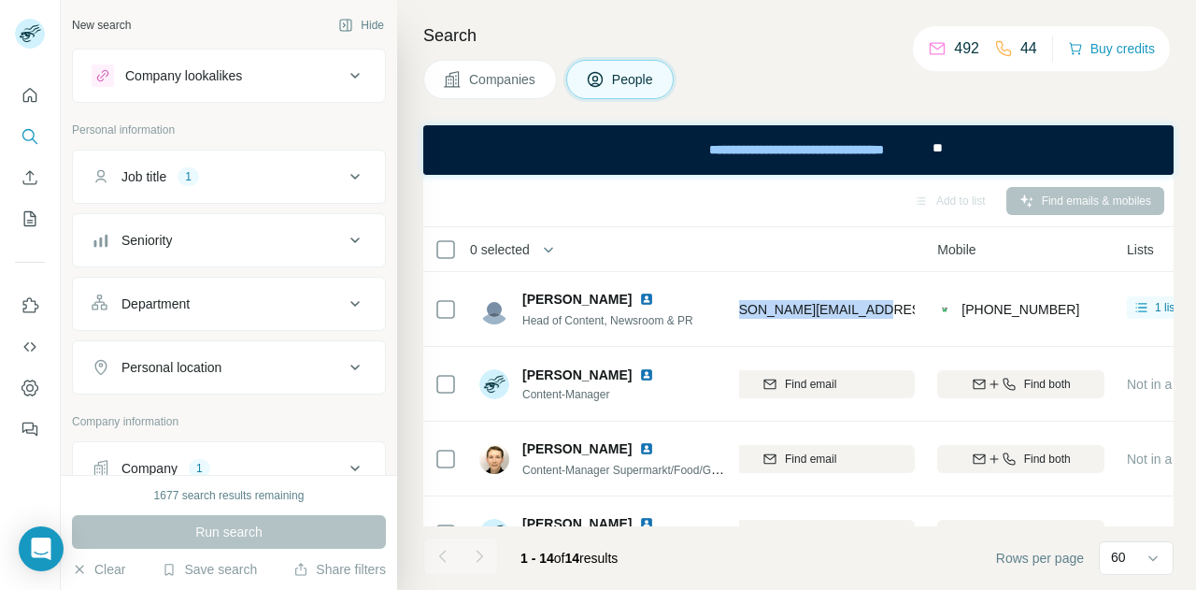
click at [207, 177] on div "Job title 1" at bounding box center [218, 176] width 252 height 19
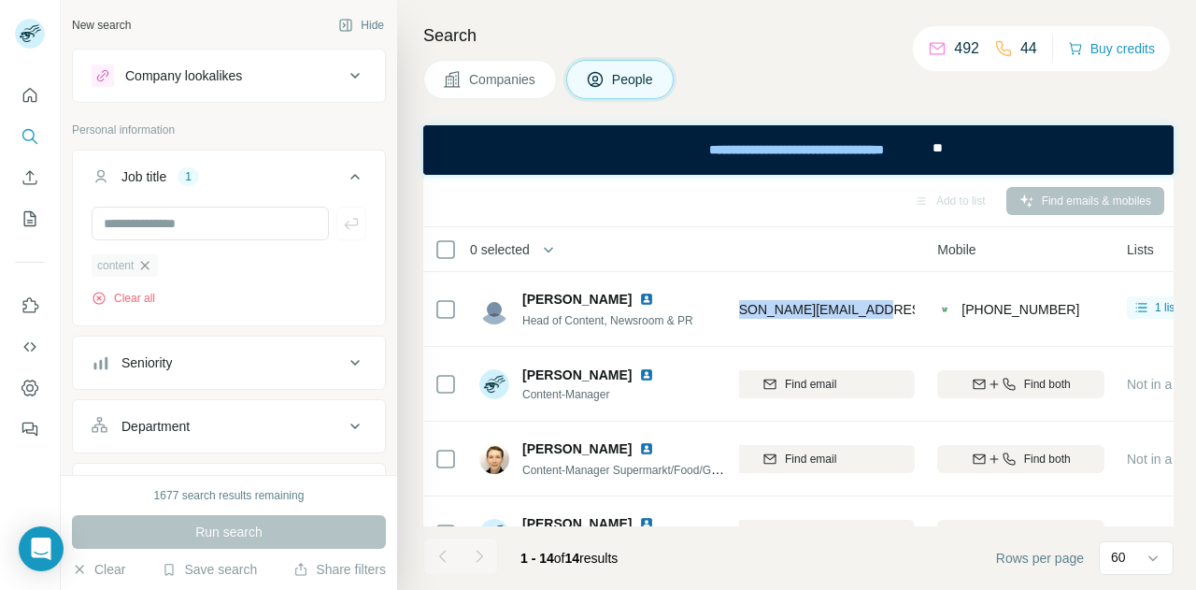
click at [152, 261] on icon "button" at bounding box center [144, 265] width 15 height 15
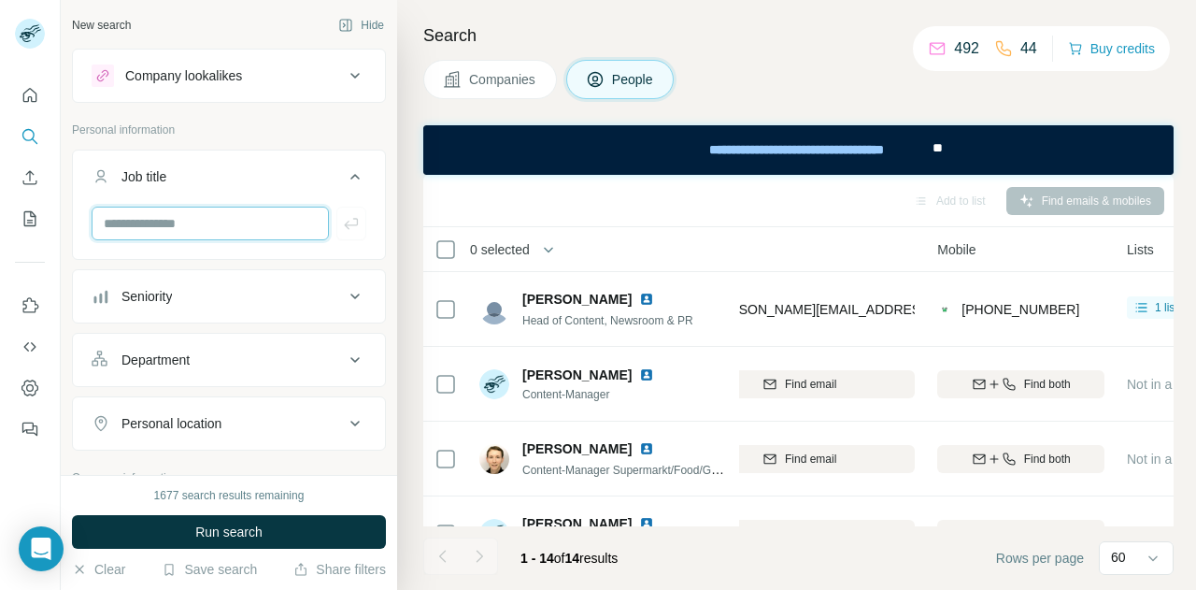
click at [149, 227] on input "text" at bounding box center [210, 224] width 237 height 34
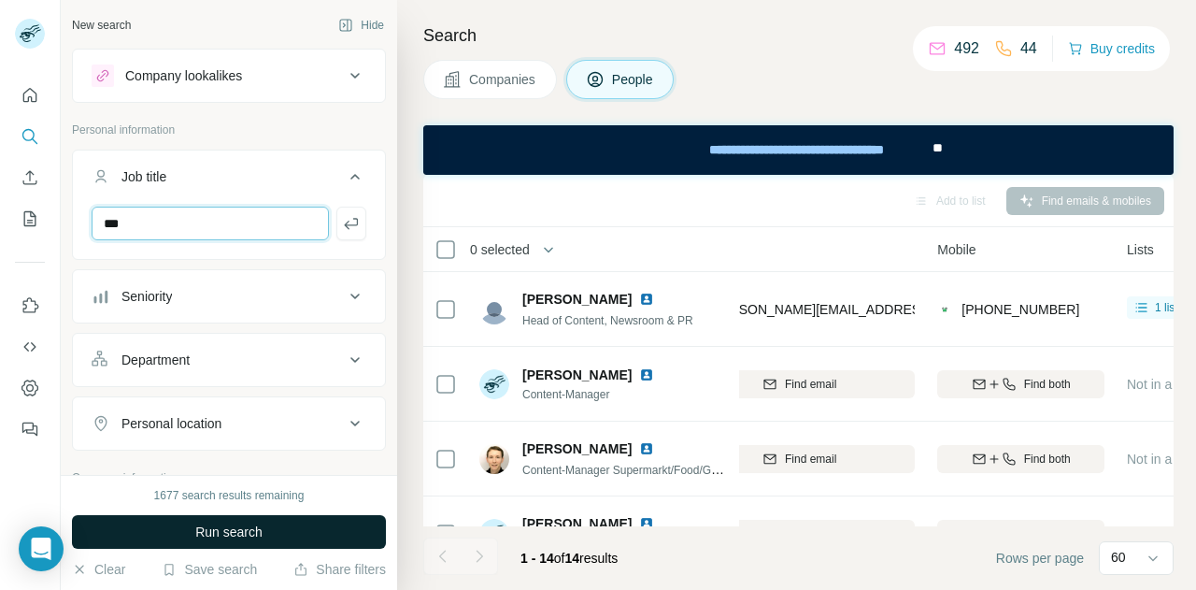
type input "***"
click at [213, 535] on span "Run search" at bounding box center [228, 531] width 67 height 19
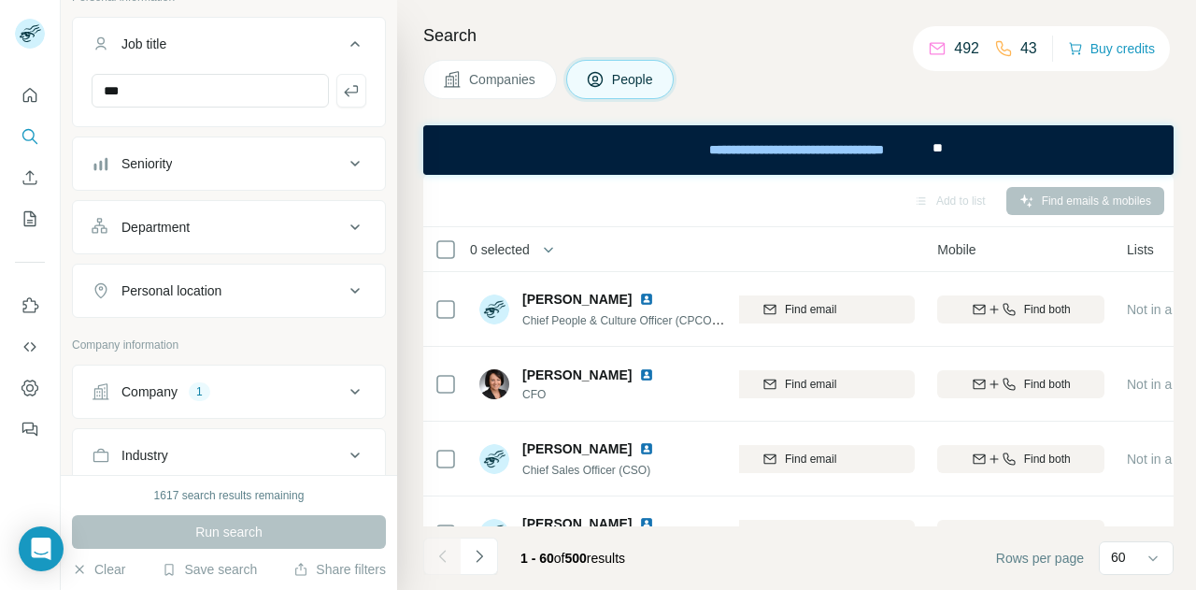
scroll to position [133, 0]
click at [236, 388] on div "Company 1" at bounding box center [218, 391] width 252 height 19
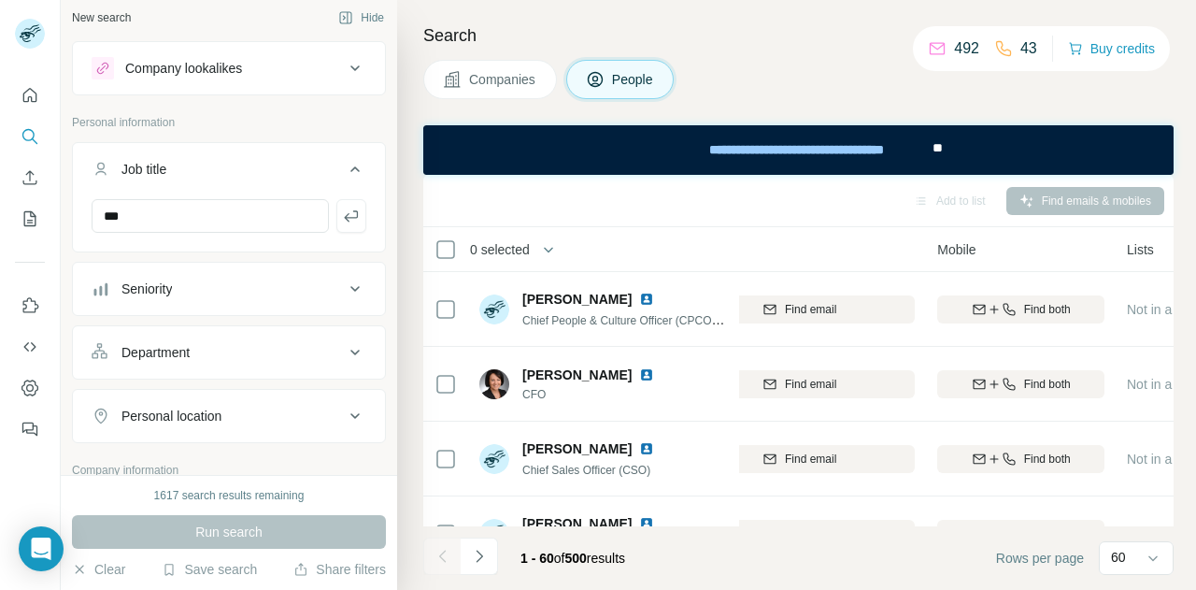
scroll to position [7, 0]
click at [342, 213] on icon "button" at bounding box center [351, 216] width 19 height 19
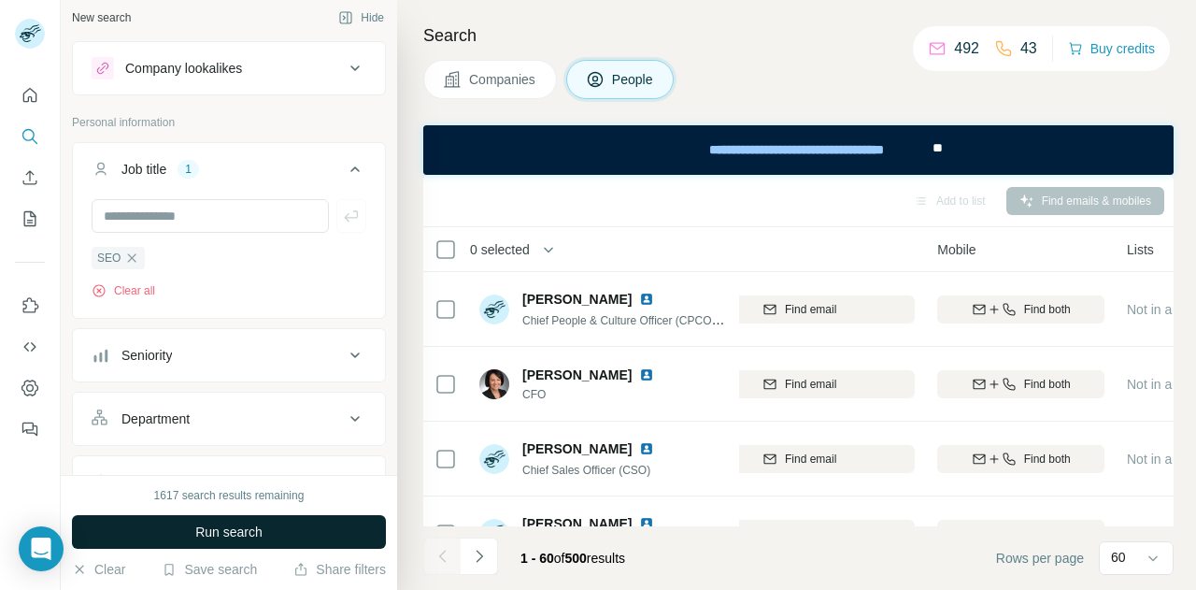
click at [256, 531] on span "Run search" at bounding box center [228, 531] width 67 height 19
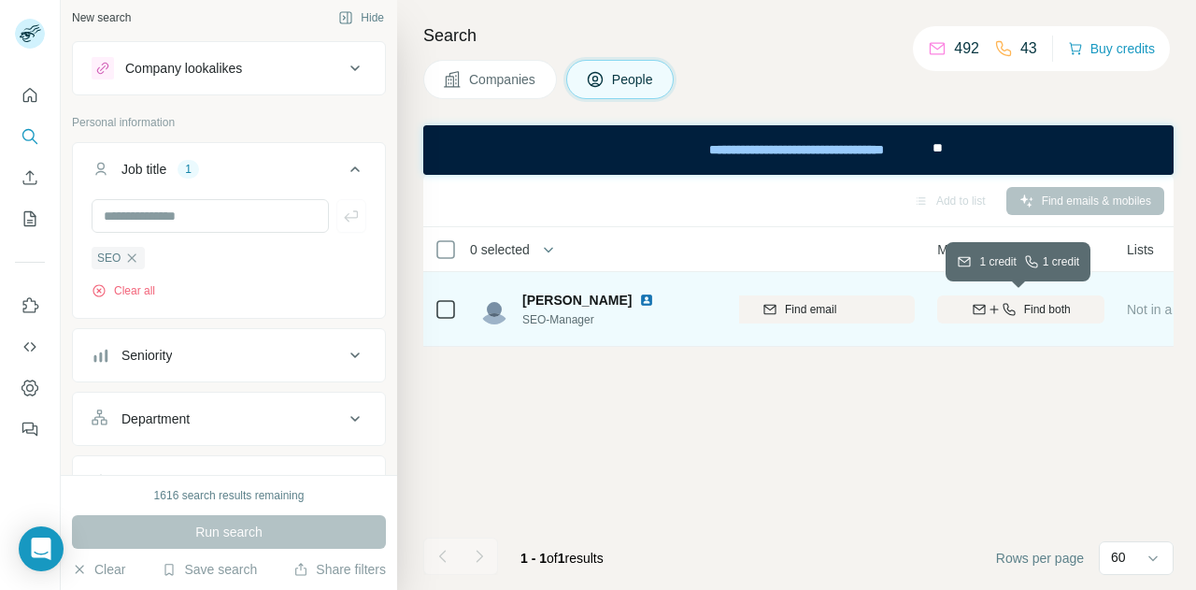
click at [1052, 305] on span "Find both" at bounding box center [1047, 309] width 47 height 17
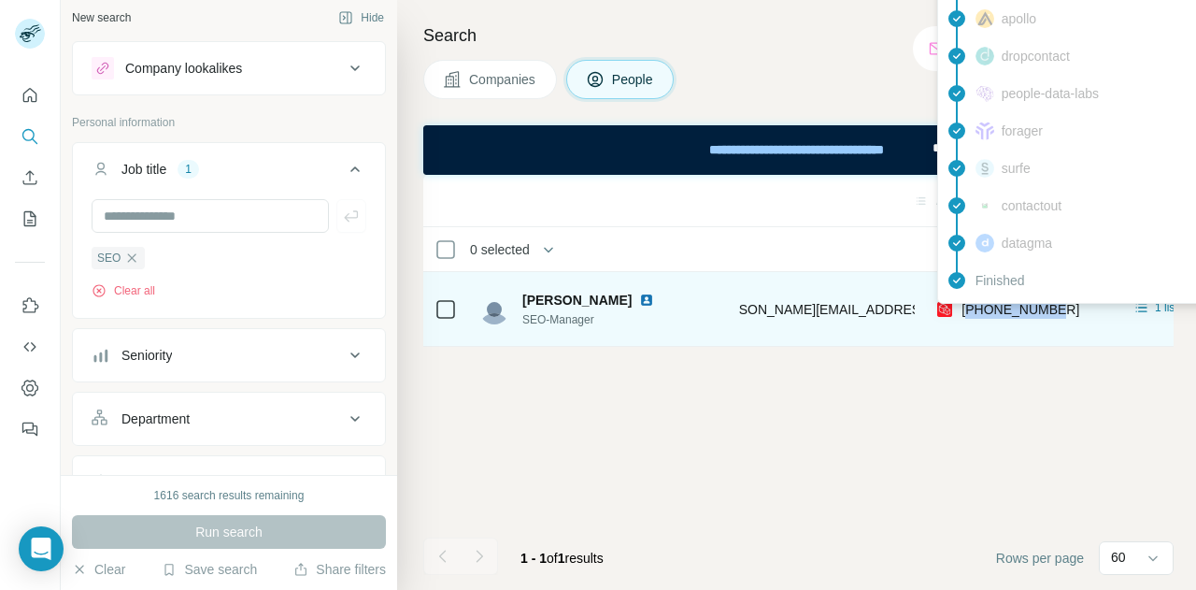
drag, startPoint x: 1065, startPoint y: 306, endPoint x: 966, endPoint y: 306, distance: 99.1
click at [966, 306] on div "[PHONE_NUMBER]" at bounding box center [1020, 308] width 167 height 51
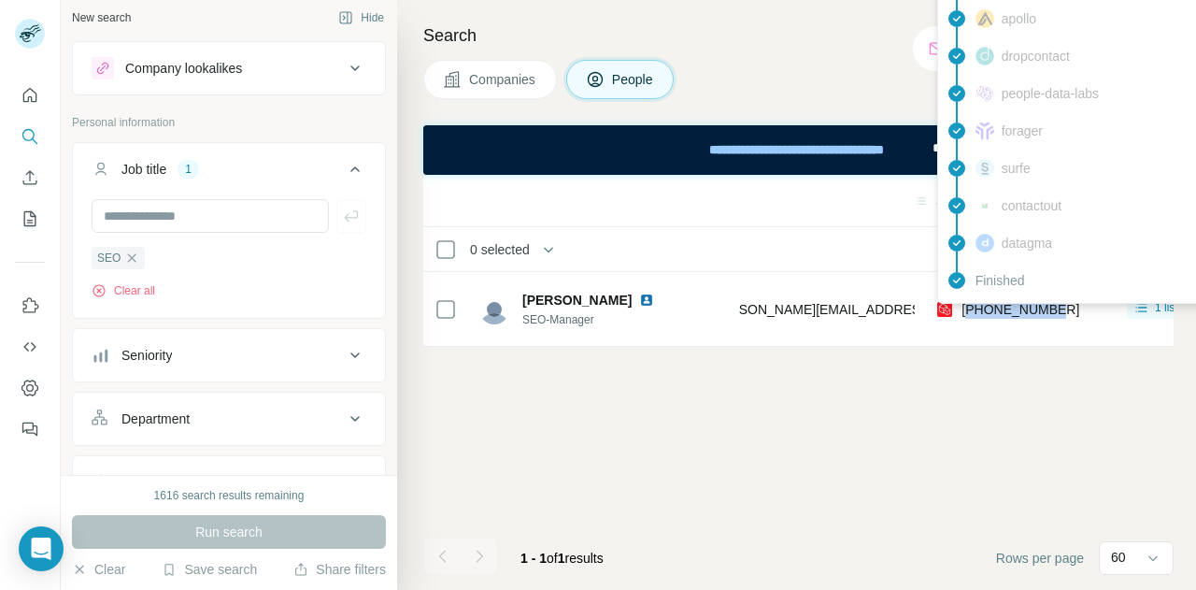
copy span "41796441035"
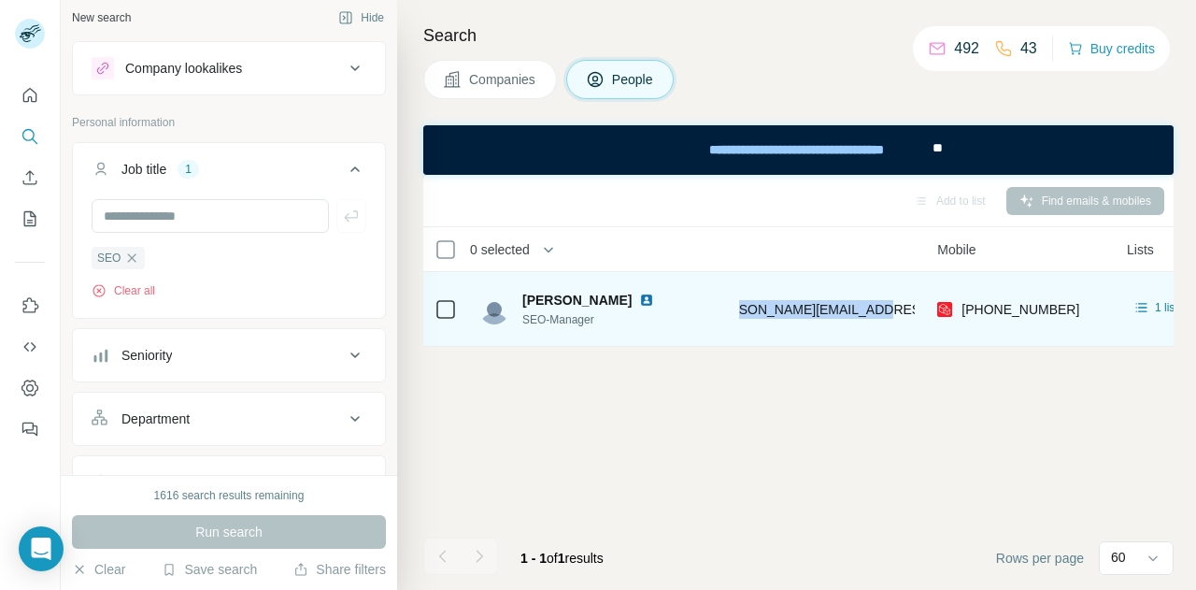
drag, startPoint x: 873, startPoint y: 307, endPoint x: 711, endPoint y: 312, distance: 161.7
click at [0, 0] on tr "[PERSON_NAME] SEO-Manager Brack [EMAIL_ADDRESS][PERSON_NAME][PERSON_NAME][DOMAI…" at bounding box center [0, 0] width 0 height 0
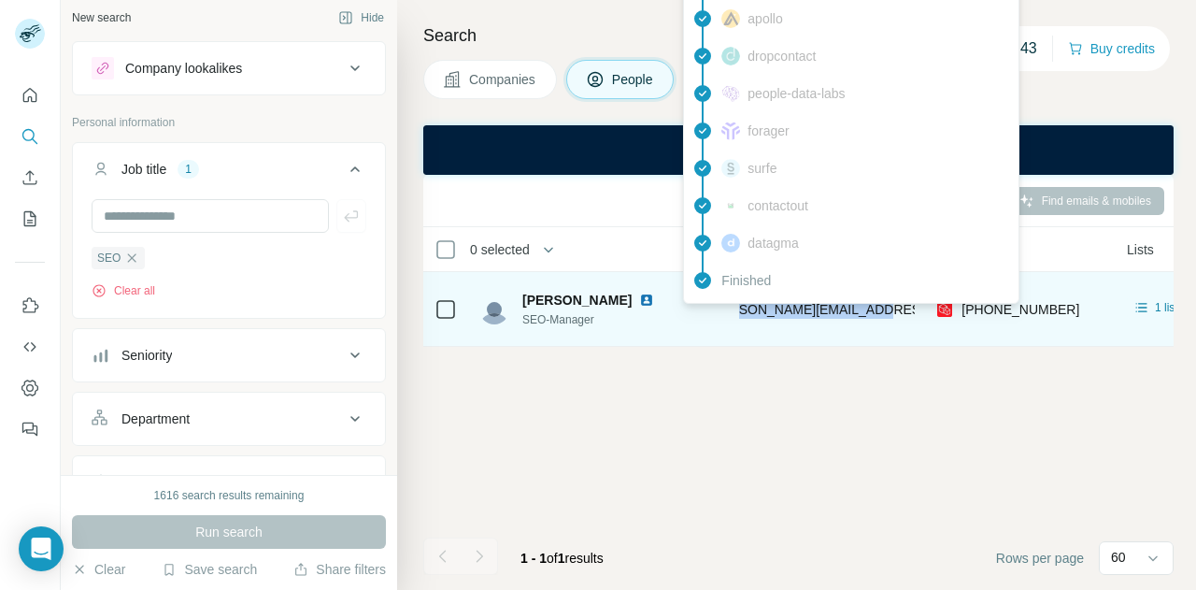
copy tr "Brack [EMAIL_ADDRESS][PERSON_NAME][PERSON_NAME][DOMAIN_NAME]"
